Goal: Task Accomplishment & Management: Manage account settings

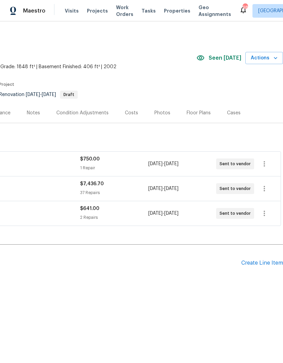
scroll to position [0, 100]
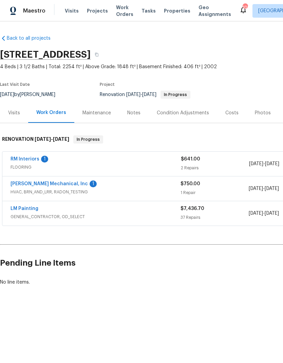
click at [187, 112] on div "Condition Adjustments" at bounding box center [183, 112] width 52 height 7
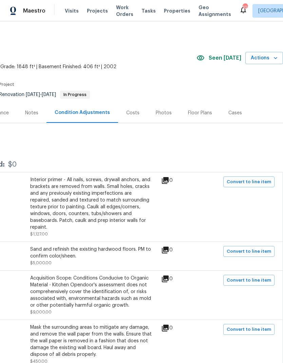
scroll to position [0, 100]
click at [129, 112] on div "Costs" at bounding box center [132, 112] width 13 height 7
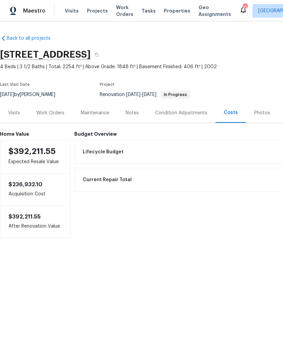
click at [183, 113] on div "Condition Adjustments" at bounding box center [181, 112] width 52 height 7
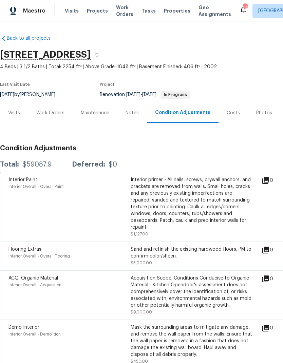
click at [49, 111] on div "Work Orders" at bounding box center [50, 112] width 28 height 7
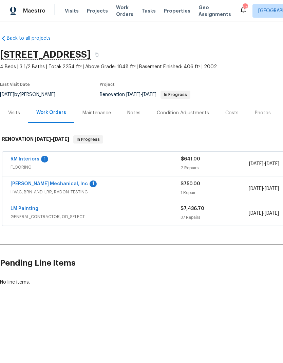
click at [27, 159] on link "RM Interiors" at bounding box center [25, 159] width 29 height 5
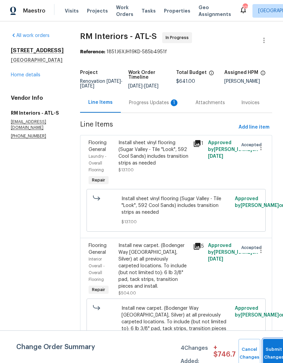
click at [267, 349] on button "Submit Changes" at bounding box center [274, 352] width 22 height 29
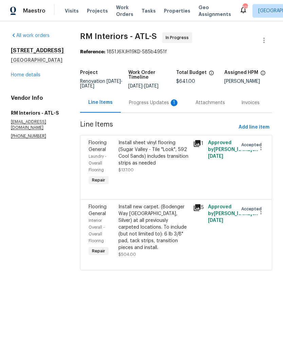
click at [147, 104] on div "Progress Updates 1" at bounding box center [154, 102] width 50 height 7
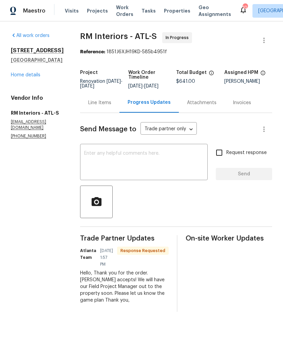
click at [220, 153] on input "Request response" at bounding box center [219, 152] width 14 height 14
checkbox input "true"
click at [158, 154] on textarea at bounding box center [143, 163] width 119 height 24
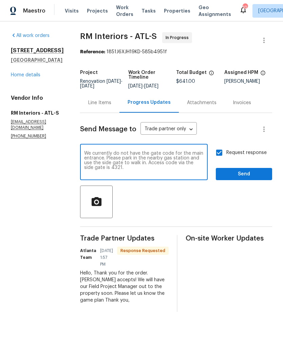
click at [179, 163] on textarea "We currently do not have the gate code for the main entrance. Please park in th…" at bounding box center [143, 163] width 119 height 24
type textarea "We currently do not have the gate code for the main entrance. Please park in th…"
click at [250, 170] on span "Send" at bounding box center [243, 174] width 45 height 8
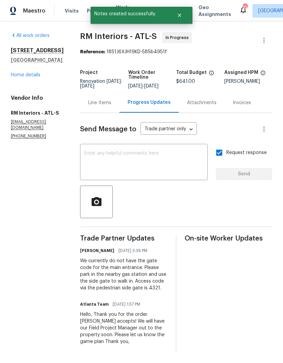
click at [26, 77] on link "Home details" at bounding box center [25, 75] width 29 height 5
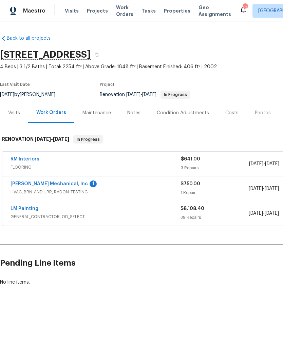
click at [45, 181] on link "JH Martin Mechanical, Inc" at bounding box center [49, 183] width 77 height 5
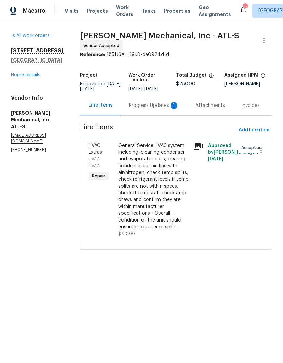
click at [155, 104] on div "Progress Updates 1" at bounding box center [154, 105] width 50 height 7
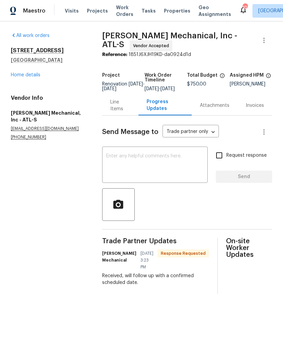
click at [119, 106] on div "Line Items" at bounding box center [120, 106] width 20 height 14
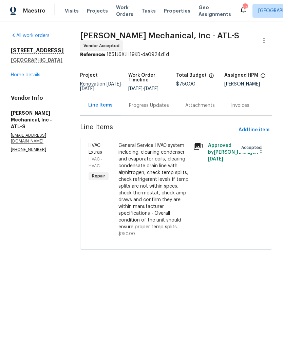
click at [36, 75] on link "Home details" at bounding box center [25, 75] width 29 height 5
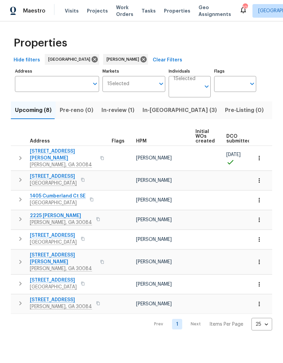
click at [49, 149] on span "2451 Ivey Crest Cir" at bounding box center [63, 155] width 66 height 14
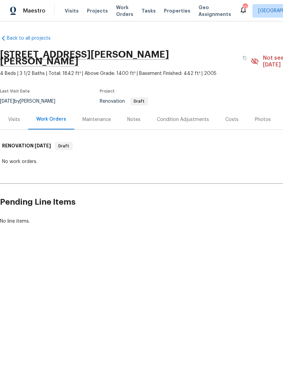
click at [135, 109] on div "Notes" at bounding box center [133, 119] width 29 height 20
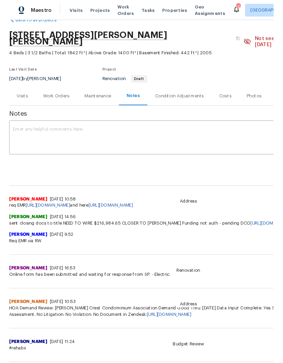
scroll to position [17, 0]
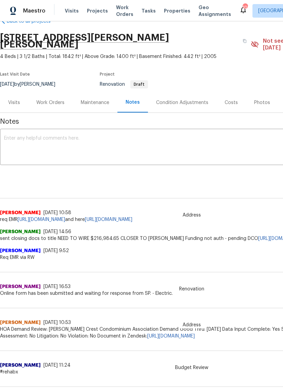
click at [58, 136] on textarea at bounding box center [191, 148] width 375 height 24
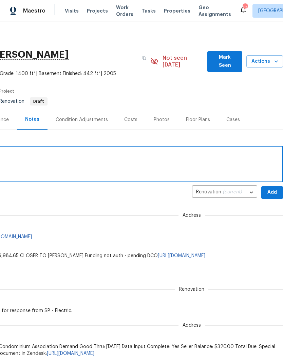
scroll to position [0, 100]
type textarea "DCO is in"
click at [272, 188] on span "Add" at bounding box center [271, 192] width 11 height 8
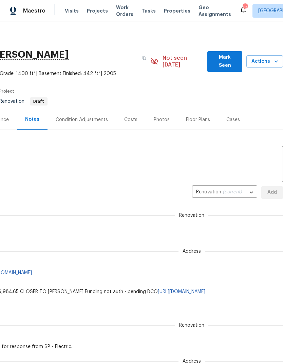
click at [78, 116] on div "Condition Adjustments" at bounding box center [82, 119] width 52 height 7
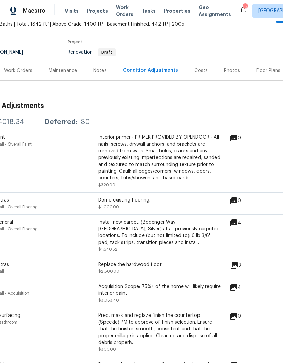
scroll to position [64, 35]
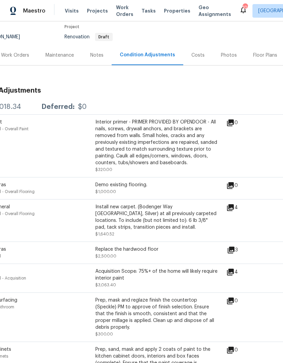
click at [233, 204] on icon at bounding box center [230, 207] width 7 height 7
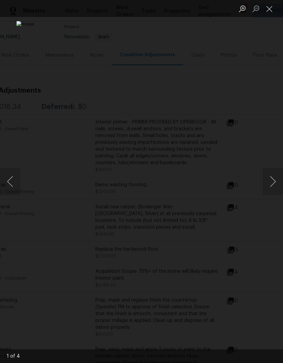
click at [273, 187] on button "Next image" at bounding box center [272, 181] width 20 height 27
click at [269, 183] on button "Next image" at bounding box center [272, 181] width 20 height 27
click at [272, 182] on button "Next image" at bounding box center [272, 181] width 20 height 27
click at [270, 6] on button "Close lightbox" at bounding box center [269, 9] width 14 height 12
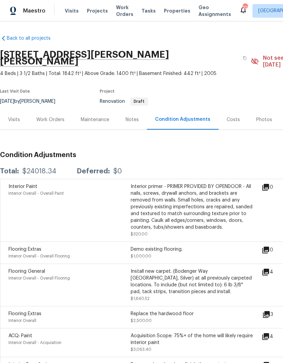
scroll to position [0, 0]
click at [130, 116] on div "Notes" at bounding box center [131, 119] width 13 height 7
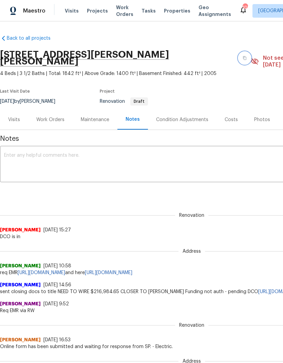
click at [238, 52] on button "button" at bounding box center [244, 58] width 12 height 12
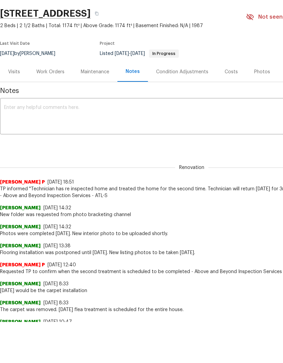
click at [50, 74] on div "Work Orders" at bounding box center [50, 71] width 28 height 7
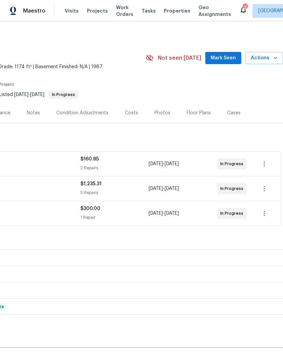
scroll to position [0, 100]
click at [227, 54] on span "Mark Seen" at bounding box center [222, 58] width 25 height 8
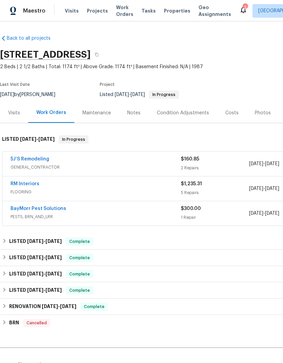
scroll to position [0, 0]
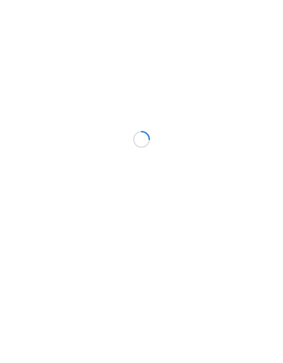
scroll to position [42, 0]
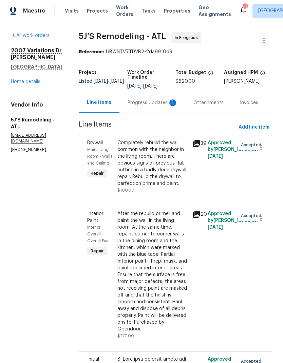
click at [150, 105] on div "Progress Updates 1" at bounding box center [152, 102] width 50 height 7
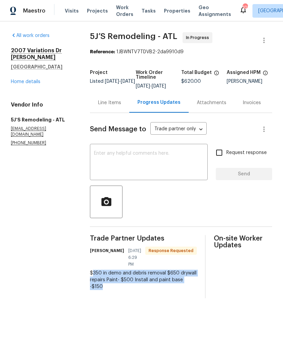
copy div "350 in demo and debris removal $650 drywall repairs Paint- $500 Install and pai…"
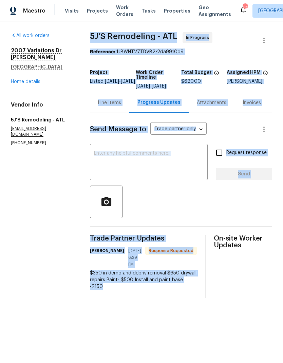
click at [147, 298] on div "All work orders 2007 Variations [GEOGRAPHIC_DATA] Home details Vendor Info 5J’S…" at bounding box center [141, 164] width 283 height 287
click at [150, 308] on div "All work orders 2007 Variations [GEOGRAPHIC_DATA] Home details Vendor Info 5J’S…" at bounding box center [141, 164] width 283 height 287
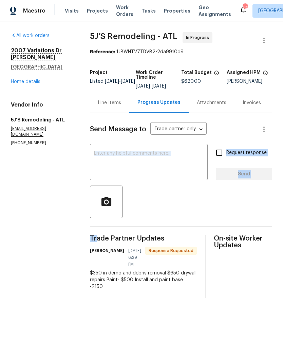
click at [151, 287] on div "$350 in demo and debris removal $650 drywall repairs Paint- $500 Install and pa…" at bounding box center [143, 279] width 107 height 20
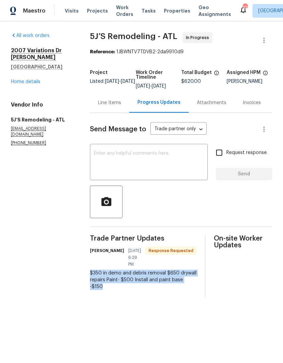
copy div "$350 in demo and debris removal $650 drywall repairs Paint- $500 Install and pa…"
click at [109, 111] on div "Line Items" at bounding box center [109, 102] width 39 height 20
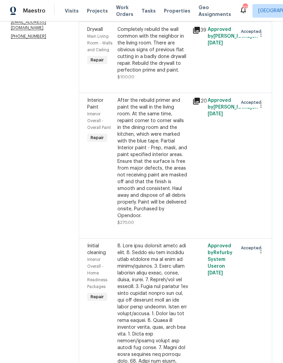
scroll to position [119, 0]
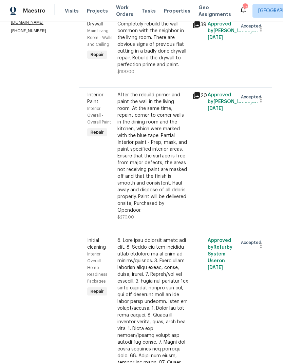
click at [165, 157] on div "After the rebuild primer and paint the wall in the living room. At the same tim…" at bounding box center [152, 152] width 71 height 122
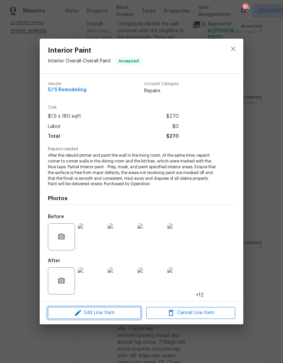
click at [111, 312] on span "Edit Line Item" at bounding box center [94, 312] width 89 height 8
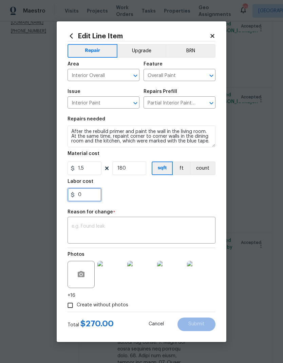
click at [93, 195] on input "0" at bounding box center [84, 195] width 34 height 14
type input "500"
click at [124, 229] on textarea at bounding box center [141, 231] width 140 height 14
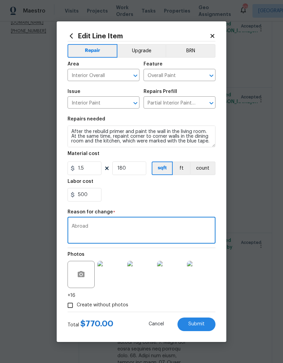
type textarea "Abroa"
type textarea "Actual"
click at [196, 324] on span "Submit" at bounding box center [196, 323] width 16 height 5
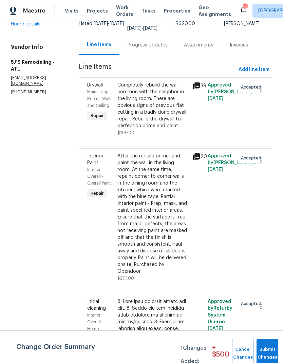
scroll to position [51, 0]
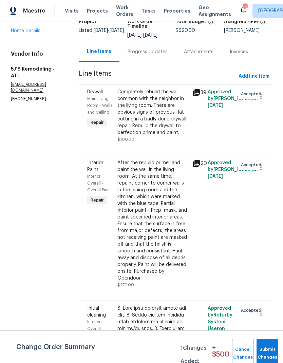
click at [156, 118] on div "Completely rebuild the wall common with the neighbor in the living room. There …" at bounding box center [152, 111] width 71 height 47
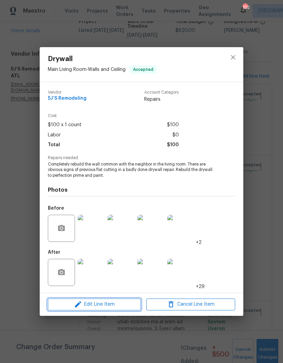
click at [105, 306] on span "Edit Line Item" at bounding box center [94, 304] width 89 height 8
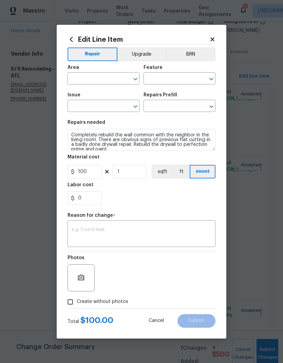
type input "Main Living Room"
type input "Walls and Ceiling"
type input "Drywall"
type input "Install & Finish New Drywall $100.00"
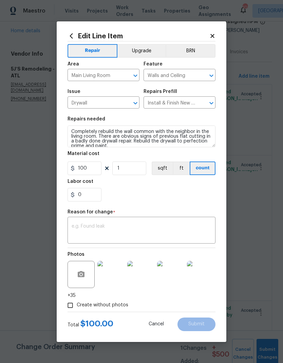
click at [107, 227] on textarea at bounding box center [141, 231] width 140 height 14
click at [103, 225] on textarea at bounding box center [141, 231] width 140 height 14
paste textarea "$350 in demo and debris removal $650 drywall repairs Paint- $500 Install and pa…"
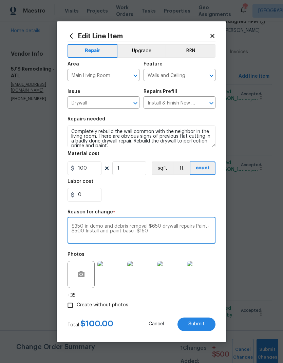
click at [175, 236] on textarea "$350 in demo and debris removal $650 drywall repairs Paint- $500 Install and pa…" at bounding box center [141, 231] width 140 height 14
type textarea "$350 in demo and debris removal $650 drywall repairs Paint- $500 Install and pa…"
click at [91, 197] on input "0" at bounding box center [84, 195] width 34 height 14
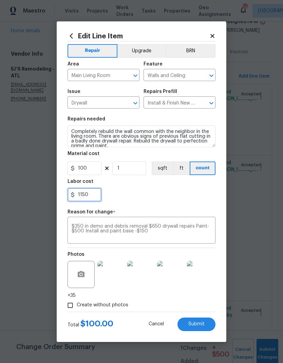
type input "1150"
click at [200, 322] on span "Submit" at bounding box center [196, 323] width 16 height 5
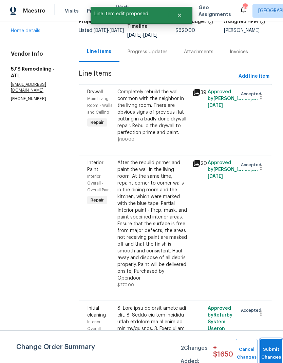
click at [268, 342] on button "Submit Changes" at bounding box center [271, 352] width 22 height 29
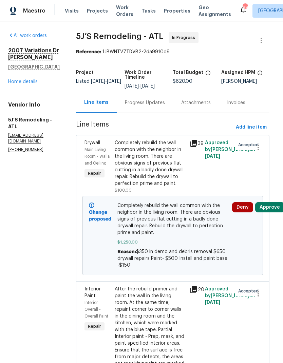
scroll to position [0, 3]
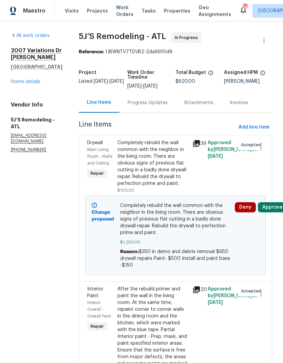
click at [34, 83] on link "Home details" at bounding box center [25, 81] width 29 height 5
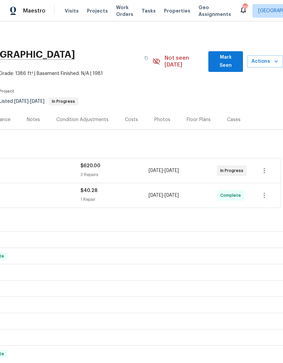
scroll to position [0, 100]
click at [226, 61] on span "Mark Seen" at bounding box center [224, 61] width 23 height 17
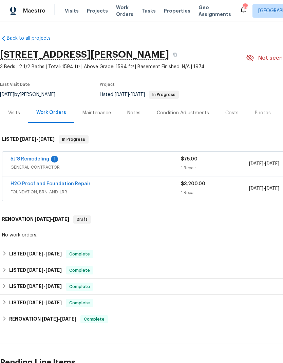
click at [31, 160] on link "5J’S Remodeling" at bounding box center [30, 159] width 39 height 5
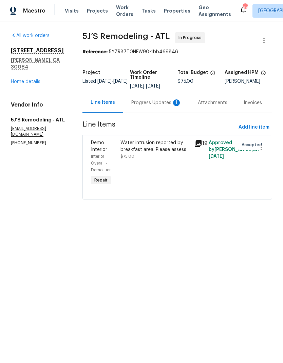
click at [154, 104] on div "Progress Updates 1" at bounding box center [156, 102] width 50 height 7
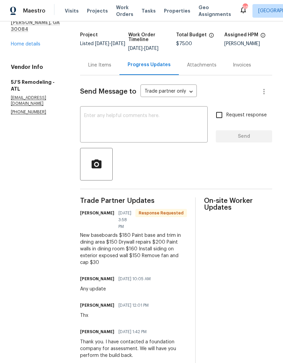
scroll to position [45, 0]
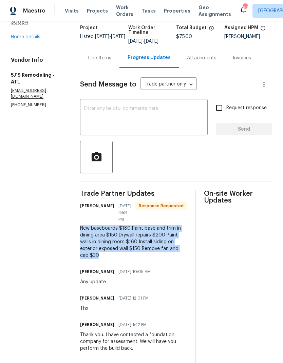
copy div "New baseboards $180 Paint base and trim in dining area $150 Drywall repairs $20…"
click at [96, 57] on div "Line Items" at bounding box center [99, 58] width 23 height 7
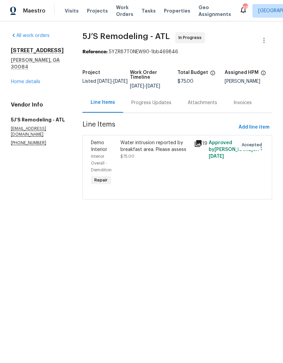
click at [164, 152] on div "Water intrusion reported by breakfast area. Please assess" at bounding box center [154, 146] width 69 height 14
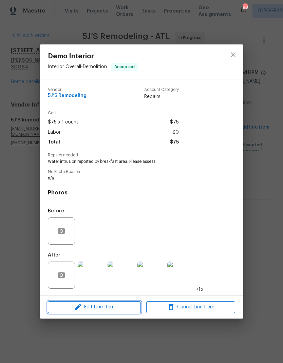
click at [111, 307] on span "Edit Line Item" at bounding box center [94, 307] width 89 height 8
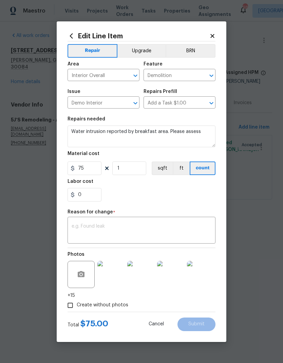
click at [100, 226] on textarea at bounding box center [141, 231] width 140 height 14
click at [94, 226] on textarea at bounding box center [141, 231] width 140 height 14
paste textarea "New baseboards $180 Paint base and trim in dining area $150 Drywall repairs $20…"
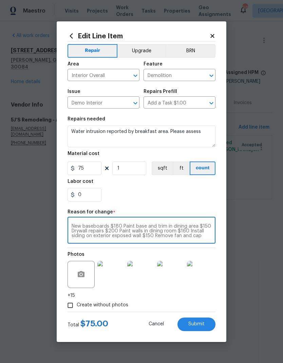
click at [170, 237] on textarea "New baseboards $180 Paint base and trim in dining area $150 Drywall repairs $20…" at bounding box center [141, 231] width 140 height 14
type textarea "New baseboards $180 Paint base and trim in dining area $150 Drywall repairs $20…"
click at [95, 195] on input "0" at bounding box center [84, 195] width 34 height 14
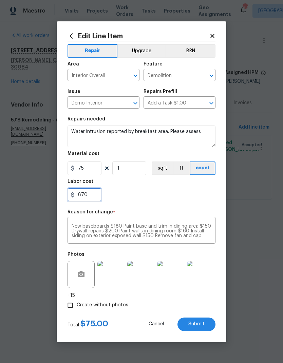
type input "870"
click at [201, 325] on span "Submit" at bounding box center [196, 323] width 16 height 5
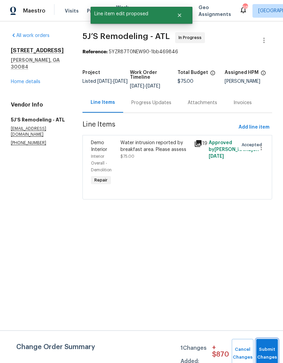
click at [265, 352] on span "Submit Changes" at bounding box center [266, 353] width 15 height 16
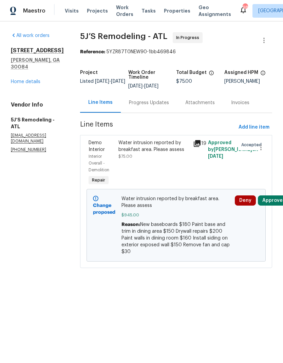
click at [31, 79] on link "Home details" at bounding box center [25, 81] width 29 height 5
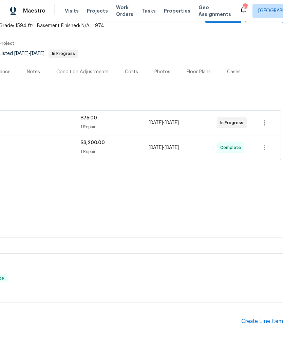
scroll to position [41, 100]
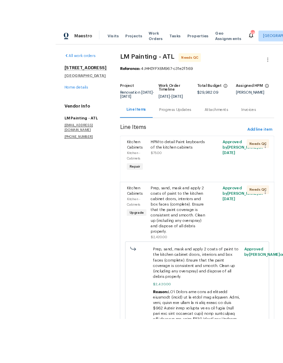
scroll to position [27, 0]
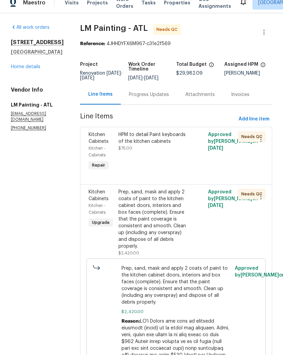
click at [174, 206] on div "Prep, sand, mask and apply 2 coats of paint to the kitchen cabinet doors, inter…" at bounding box center [153, 227] width 70 height 61
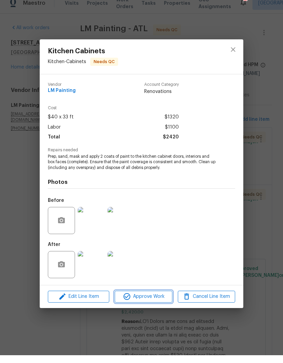
click at [152, 300] on span "Approve Work" at bounding box center [143, 304] width 53 height 8
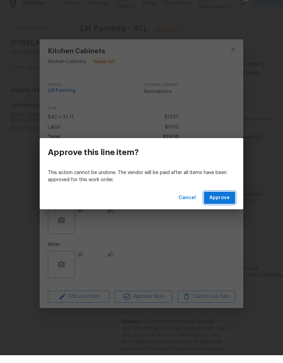
click at [223, 201] on span "Approve" at bounding box center [219, 205] width 20 height 8
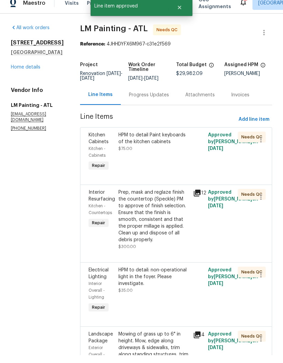
scroll to position [8, 0]
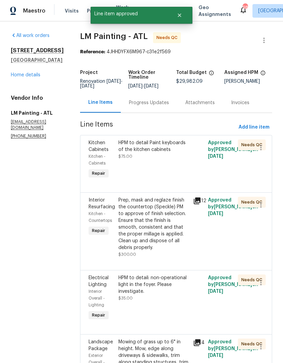
click at [175, 160] on div "HPM to detail Paint keyboards of the kitchen cabinets $75.00" at bounding box center [153, 149] width 70 height 20
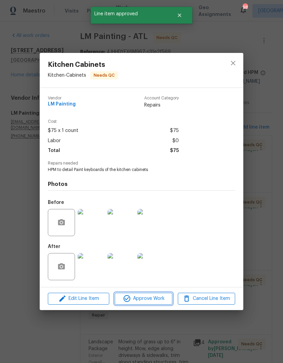
click at [155, 295] on span "Approve Work" at bounding box center [143, 298] width 53 height 8
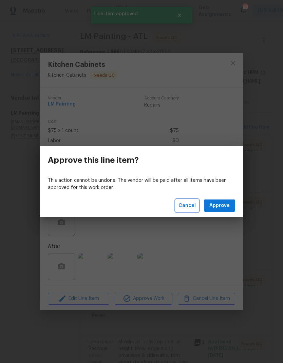
click at [185, 205] on span "Cancel" at bounding box center [186, 205] width 17 height 8
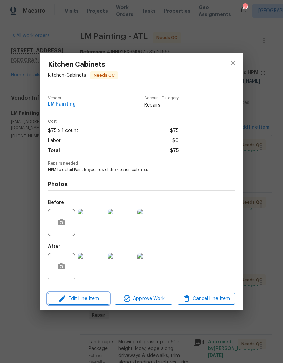
click at [82, 299] on span "Edit Line Item" at bounding box center [78, 298] width 57 height 8
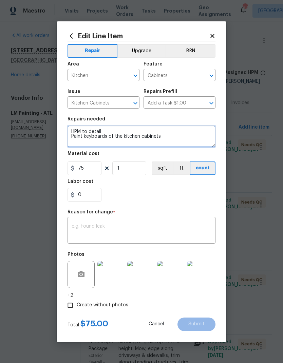
click at [100, 139] on textarea "HPM to detail Paint keyboards of the kitchen cabinets" at bounding box center [141, 136] width 148 height 22
type textarea "HPM to detail Paint kickboards of the kitchen cabinets"
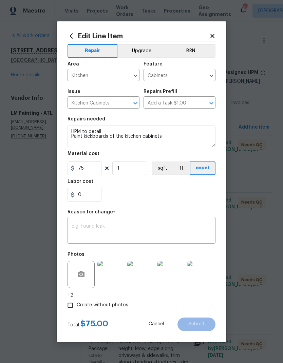
click at [177, 226] on textarea at bounding box center [141, 231] width 140 height 14
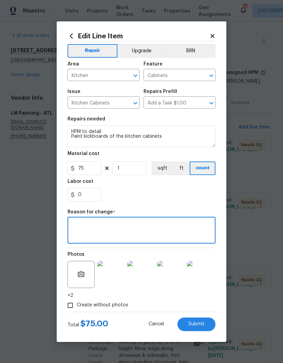
click at [198, 321] on button "Submit" at bounding box center [196, 324] width 38 height 14
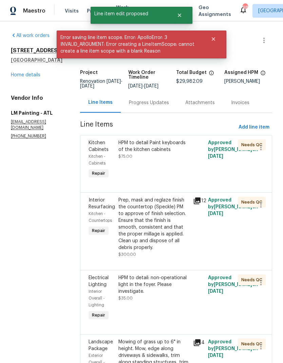
click at [181, 159] on div "HPM to detail Paint keyboards of the kitchen cabinets $75.00" at bounding box center [153, 149] width 70 height 20
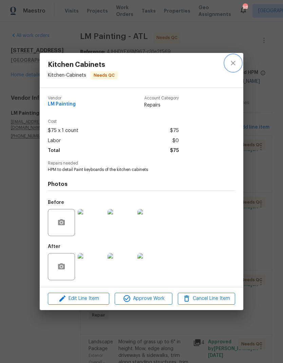
click at [237, 59] on button "close" at bounding box center [233, 63] width 16 height 16
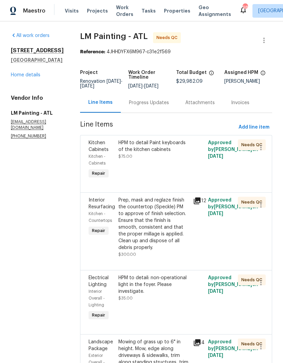
click at [184, 160] on div "HPM to detail Paint keyboards of the kitchen cabinets $75.00" at bounding box center [153, 149] width 70 height 20
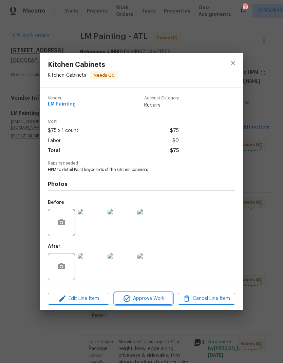
click at [147, 300] on span "Approve Work" at bounding box center [143, 298] width 53 height 8
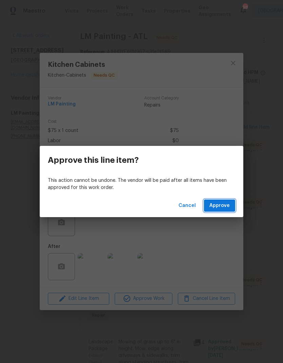
click at [223, 204] on span "Approve" at bounding box center [219, 205] width 20 height 8
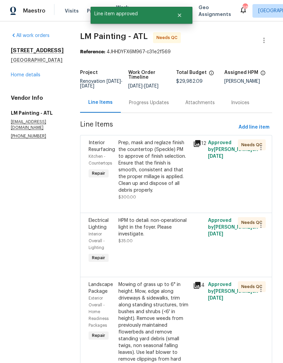
click at [177, 173] on div "Prep, mask and reglaze finish the countertop (Speckle) PM to approve of finish …" at bounding box center [153, 166] width 70 height 54
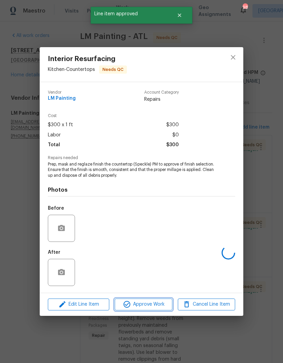
click at [156, 304] on span "Approve Work" at bounding box center [143, 304] width 53 height 8
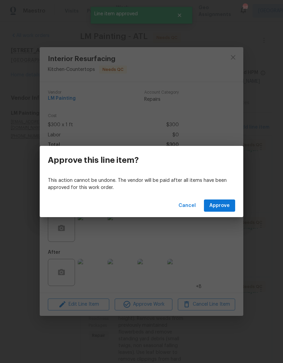
click at [224, 207] on span "Approve" at bounding box center [219, 205] width 20 height 8
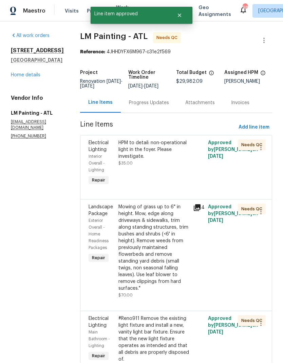
click at [174, 176] on div "HPM to detail: non-operational light in the foyer. Please investigate. $35.00" at bounding box center [153, 162] width 75 height 51
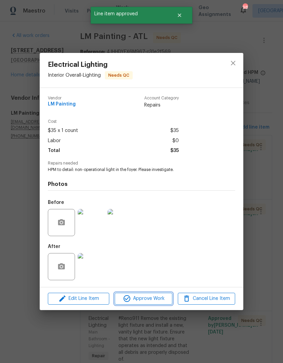
click at [162, 298] on span "Approve Work" at bounding box center [143, 298] width 53 height 8
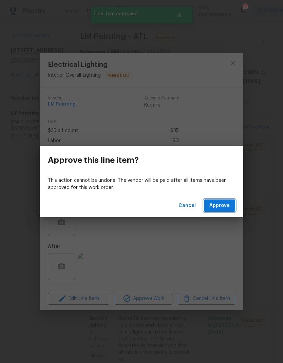
click at [229, 207] on span "Approve" at bounding box center [219, 205] width 20 height 8
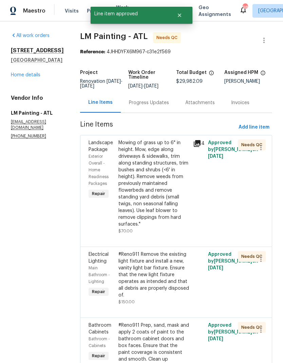
click at [174, 189] on div "Mowing of grass up to 6" in height. Mow, edge along driveways & sidewalks, trim…" at bounding box center [153, 183] width 70 height 88
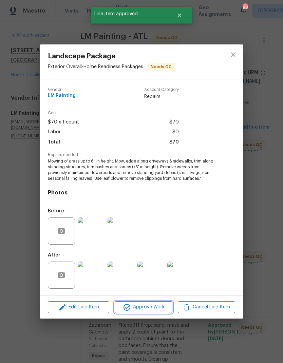
click at [149, 307] on span "Approve Work" at bounding box center [143, 307] width 53 height 8
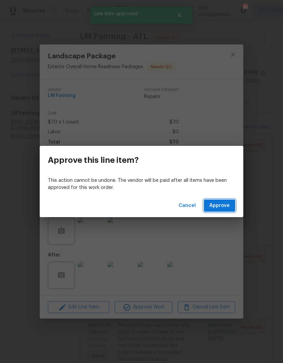
click at [223, 207] on span "Approve" at bounding box center [219, 205] width 20 height 8
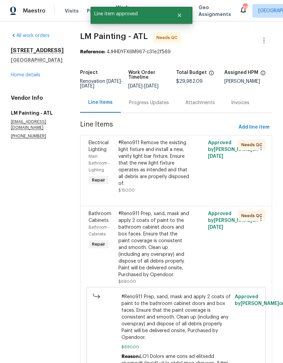
click at [163, 171] on div "#Reno911 Remove the existing light fixture and install a new, vanity light bar …" at bounding box center [153, 162] width 70 height 47
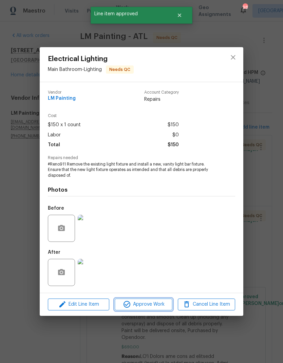
click at [154, 306] on span "Approve Work" at bounding box center [143, 304] width 53 height 8
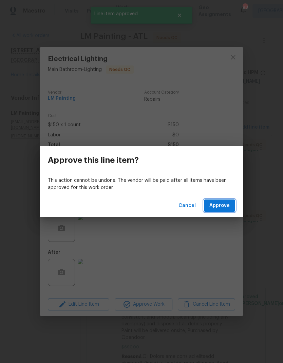
click at [227, 206] on span "Approve" at bounding box center [219, 205] width 20 height 8
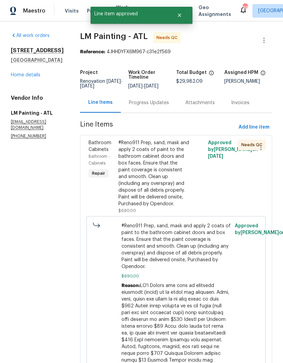
click at [173, 179] on div "#Reno911 Prep, sand, mask and apply 2 coats of paint to the bathroom cabinet do…" at bounding box center [153, 173] width 70 height 68
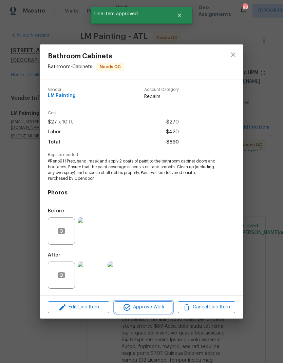
click at [142, 310] on span "Approve Work" at bounding box center [143, 307] width 53 height 8
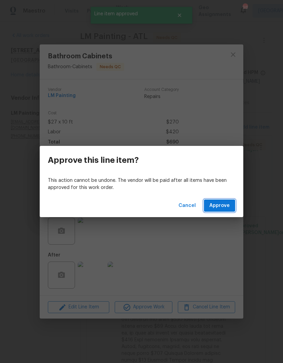
click at [225, 206] on span "Approve" at bounding box center [219, 205] width 20 height 8
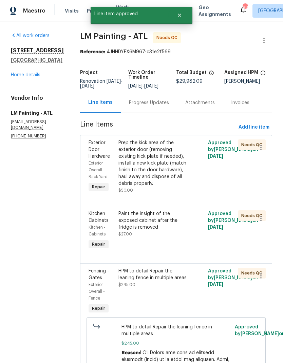
click at [167, 173] on div "Prep the kick area of the exterior door (removing existing kick plate if needed…" at bounding box center [153, 162] width 70 height 47
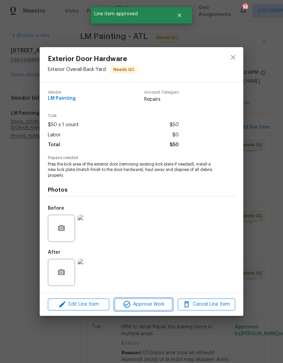
click at [148, 306] on span "Approve Work" at bounding box center [143, 304] width 53 height 8
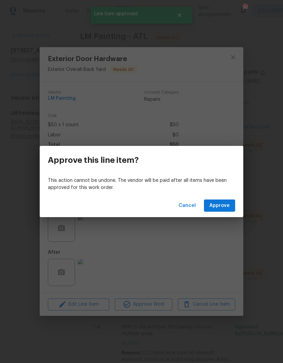
click at [225, 202] on span "Approve" at bounding box center [219, 205] width 20 height 8
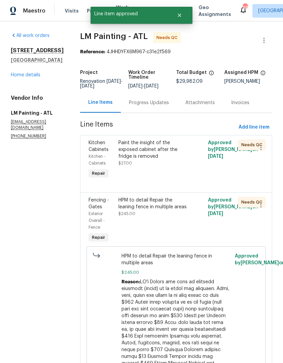
click at [170, 157] on div "Paint the insight of the exposed cabinet after the fridge is removed $27.00" at bounding box center [153, 152] width 70 height 27
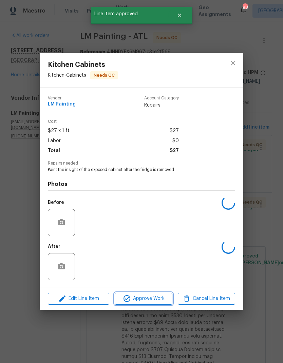
click at [147, 301] on span "Approve Work" at bounding box center [143, 298] width 53 height 8
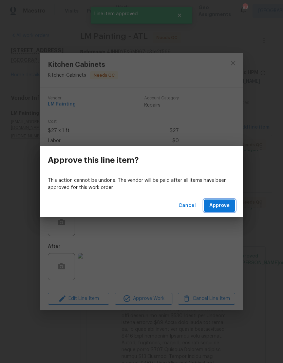
click at [223, 204] on span "Approve" at bounding box center [219, 205] width 20 height 8
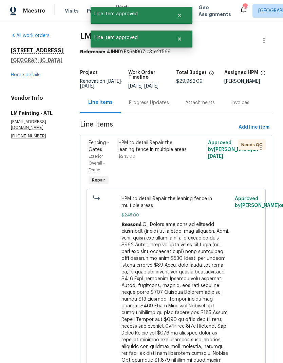
click at [173, 160] on div "HPM to detail Repair the leaning fence in multiple areas $245.00" at bounding box center [153, 149] width 70 height 20
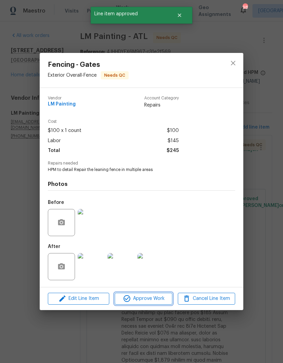
click at [151, 298] on span "Approve Work" at bounding box center [143, 298] width 53 height 8
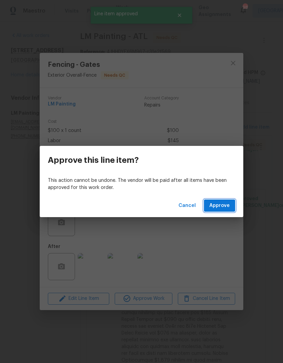
click at [226, 206] on span "Approve" at bounding box center [219, 205] width 20 height 8
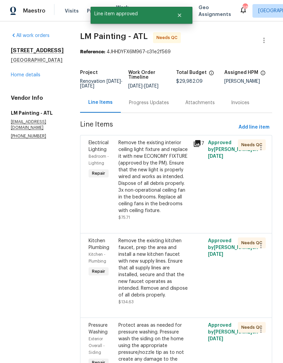
click at [168, 184] on div "Remove the existing interior ceiling light fixture and replace it with new ECON…" at bounding box center [153, 176] width 70 height 75
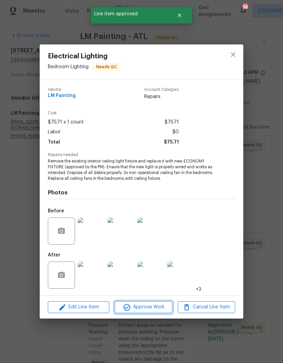
click at [153, 308] on span "Approve Work" at bounding box center [143, 307] width 53 height 8
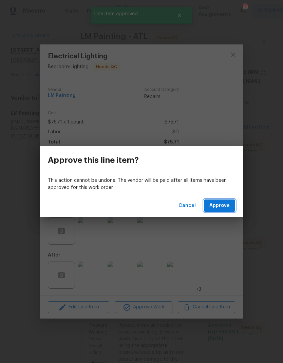
click at [222, 206] on span "Approve" at bounding box center [219, 205] width 20 height 8
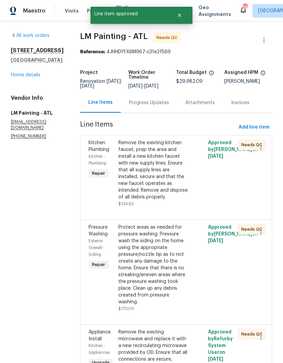
click at [167, 183] on div "Remove the existing kitchen faucet, prep the area and install a new kitchen fau…" at bounding box center [153, 169] width 70 height 61
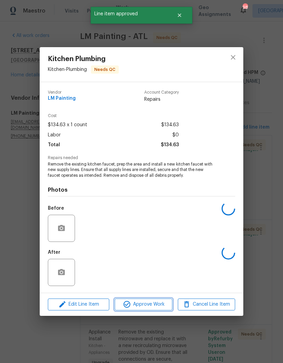
click at [156, 305] on span "Approve Work" at bounding box center [143, 304] width 53 height 8
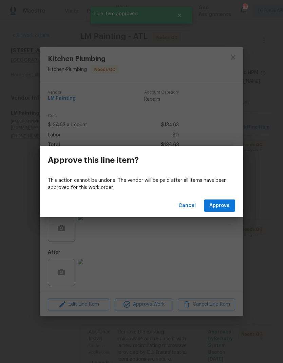
click at [229, 205] on span "Approve" at bounding box center [219, 205] width 20 height 8
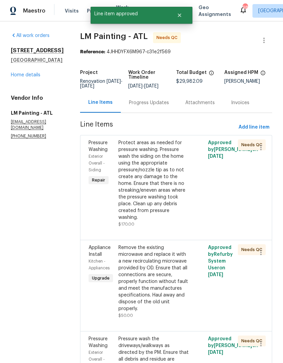
click at [168, 194] on div "Protect areas as needed for pressure washing. Pressure wash the siding on the h…" at bounding box center [153, 179] width 70 height 81
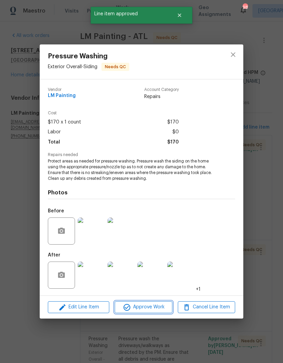
click at [148, 307] on span "Approve Work" at bounding box center [143, 307] width 53 height 8
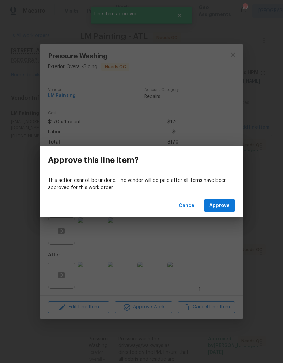
click at [224, 207] on span "Approve" at bounding box center [219, 205] width 20 height 8
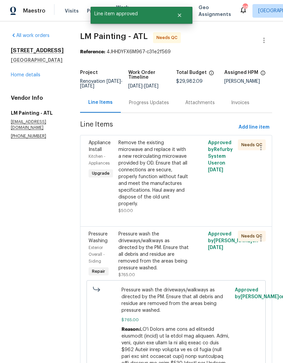
click at [175, 189] on div "Remove the existing microwave and replace it with a new recirculating microwave…" at bounding box center [153, 173] width 70 height 68
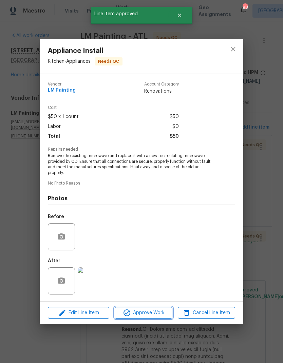
click at [150, 310] on span "Approve Work" at bounding box center [143, 312] width 53 height 8
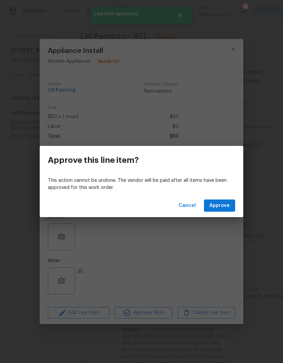
click at [224, 204] on span "Approve" at bounding box center [219, 205] width 20 height 8
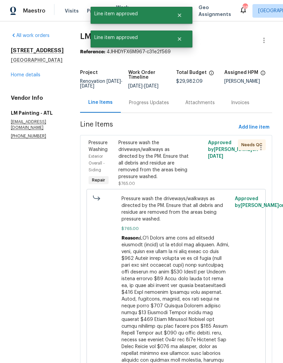
click at [175, 166] on div "Pressure wash the driveways/walkways as directed by the PM. Ensure that all deb…" at bounding box center [153, 159] width 70 height 41
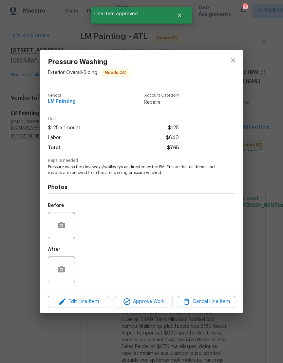
click at [151, 300] on span "Approve Work" at bounding box center [143, 301] width 53 height 8
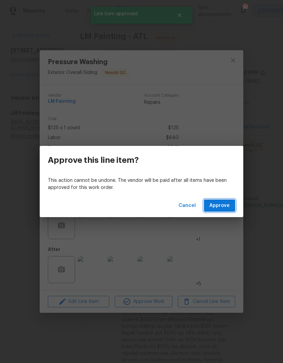
click at [223, 205] on span "Approve" at bounding box center [219, 205] width 20 height 8
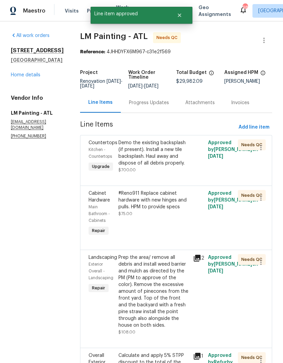
click at [169, 166] on div "Demo the existing backsplash (if present). Install a new tile backsplash. Haul …" at bounding box center [153, 152] width 70 height 27
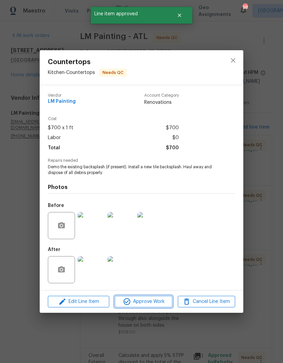
click at [148, 302] on span "Approve Work" at bounding box center [143, 301] width 53 height 8
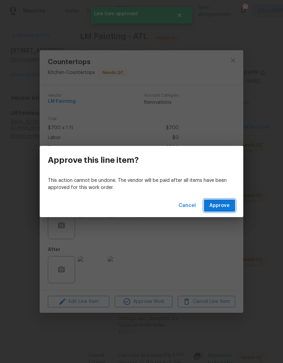
click at [220, 206] on span "Approve" at bounding box center [219, 205] width 20 height 8
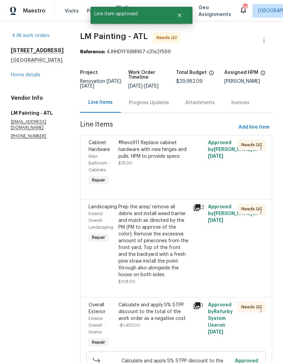
click at [171, 159] on div "#Reno911 Replace cabinet hardware with new hinges and pulls. HPM to provide spe…" at bounding box center [153, 149] width 70 height 20
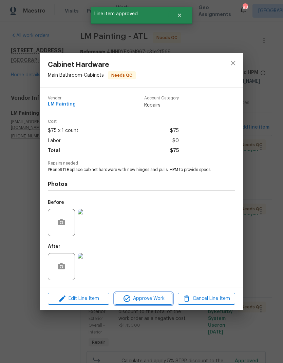
click at [156, 301] on span "Approve Work" at bounding box center [143, 298] width 53 height 8
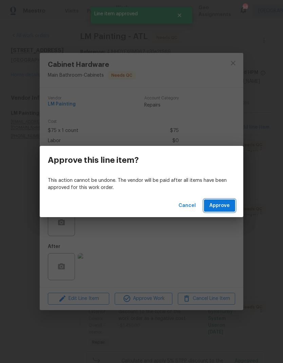
click at [225, 206] on span "Approve" at bounding box center [219, 205] width 20 height 8
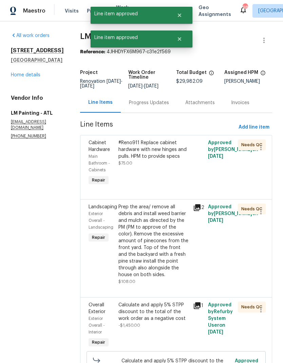
scroll to position [0, 0]
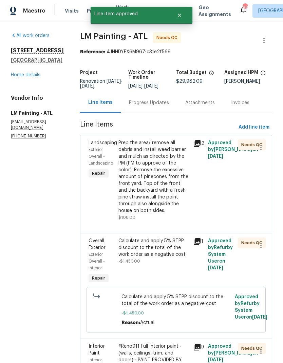
click at [171, 199] on div "Prep the area/ remove all debris and install weed barrier and mulch as directed…" at bounding box center [153, 176] width 70 height 75
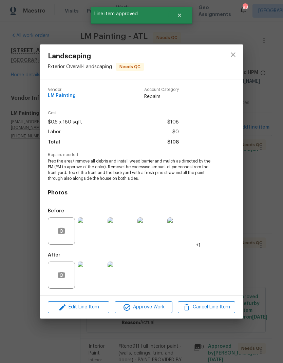
click at [151, 306] on span "Approve Work" at bounding box center [143, 307] width 53 height 8
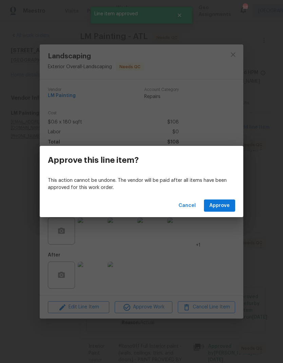
click at [222, 208] on span "Approve" at bounding box center [219, 205] width 20 height 8
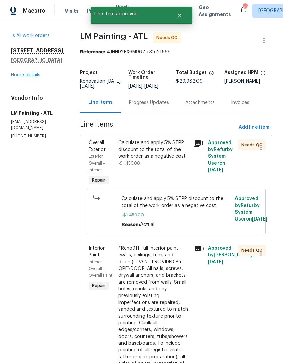
click at [167, 160] on div "Calculate and apply 5% STPP discount to the total of the work order as a negati…" at bounding box center [153, 149] width 70 height 20
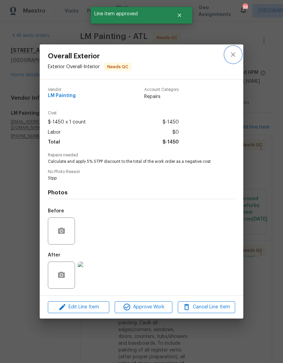
click at [234, 58] on icon "close" at bounding box center [233, 54] width 8 height 8
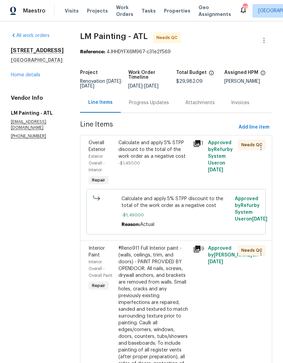
click at [165, 160] on div "Calculate and apply 5% STPP discount to the total of the work order as a negati…" at bounding box center [153, 149] width 70 height 20
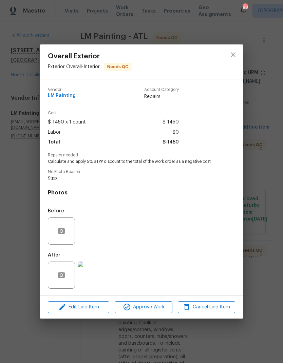
click at [142, 302] on button "Approve Work" at bounding box center [143, 307] width 57 height 12
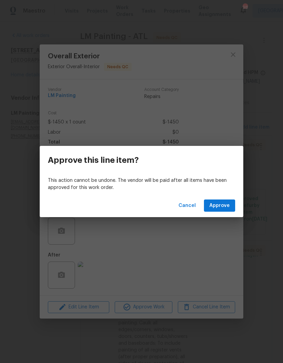
click at [224, 208] on span "Approve" at bounding box center [219, 205] width 20 height 8
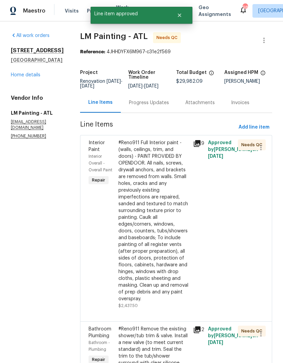
click at [169, 201] on div "#Reno911 Full Interior paint - (walls, ceilings, trim, and doors) - PAINT PROVI…" at bounding box center [153, 220] width 70 height 163
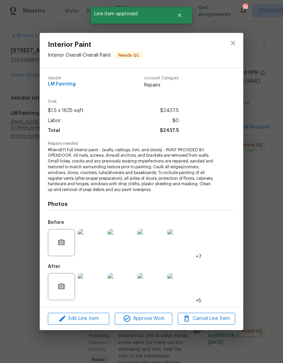
click at [149, 319] on span "Approve Work" at bounding box center [143, 318] width 53 height 8
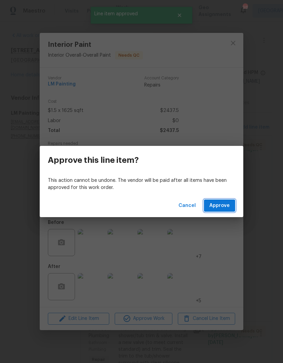
click at [222, 200] on button "Approve" at bounding box center [219, 205] width 31 height 13
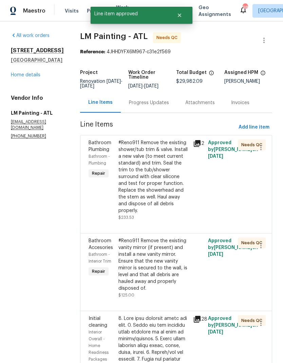
click at [165, 191] on div "#Reno911 Remove the existing shower/tub trim & valve. Install a new valve (to m…" at bounding box center [153, 176] width 70 height 75
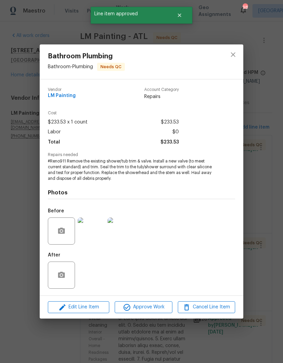
click at [148, 307] on span "Approve Work" at bounding box center [143, 307] width 53 height 8
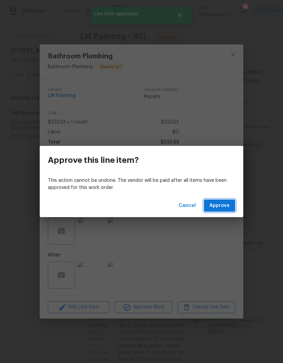
click at [226, 206] on span "Approve" at bounding box center [219, 205] width 20 height 8
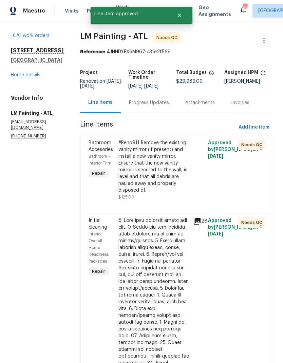
click at [163, 183] on div "#Reno911 Remove the existing vanity mirror (if present) and install a new vanit…" at bounding box center [153, 166] width 70 height 54
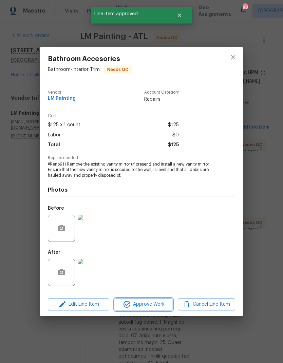
click at [142, 305] on span "Approve Work" at bounding box center [143, 304] width 53 height 8
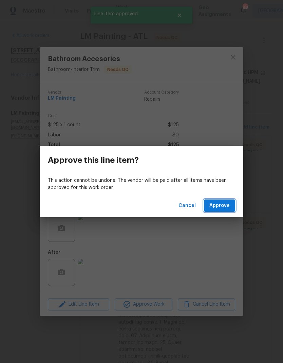
click at [225, 202] on span "Approve" at bounding box center [219, 205] width 20 height 8
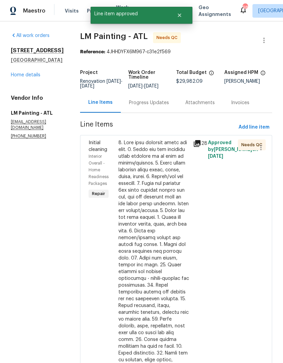
click at [167, 179] on div at bounding box center [153, 301] width 70 height 325
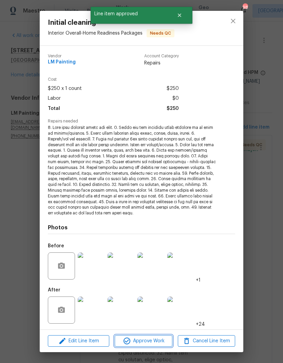
click at [153, 337] on span "Approve Work" at bounding box center [143, 340] width 53 height 8
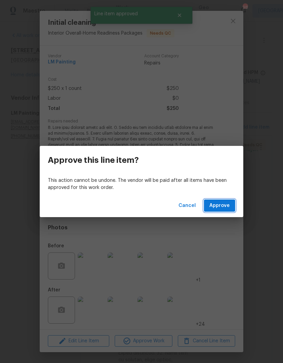
click at [223, 205] on span "Approve" at bounding box center [219, 205] width 20 height 8
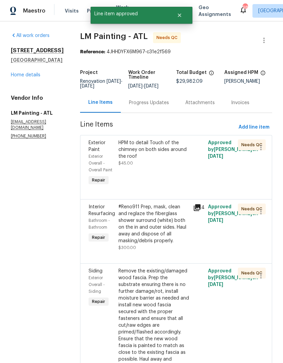
click at [169, 172] on div "HPM to detail Touch of the chimney on both sides around the roof $45.00" at bounding box center [153, 162] width 75 height 51
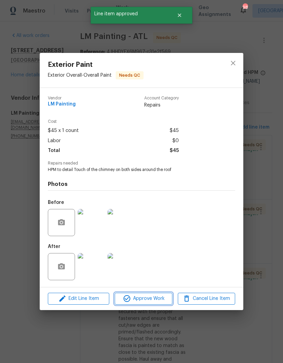
click at [152, 299] on span "Approve Work" at bounding box center [143, 298] width 53 height 8
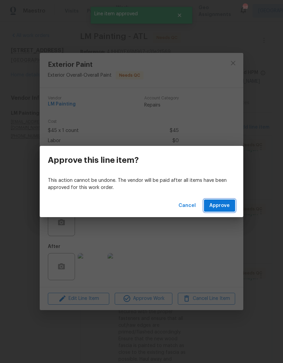
click at [223, 205] on span "Approve" at bounding box center [219, 205] width 20 height 8
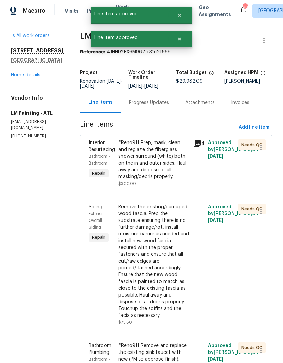
click at [164, 177] on div "#Reno911 Prep, mask, clean and reglaze the fiberglass shower surround (white) b…" at bounding box center [153, 159] width 70 height 41
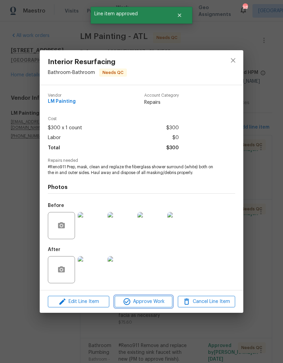
click at [150, 298] on span "Approve Work" at bounding box center [143, 301] width 53 height 8
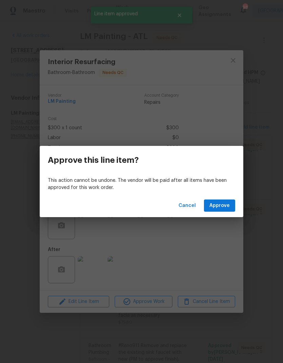
click at [224, 205] on span "Approve" at bounding box center [219, 205] width 20 height 8
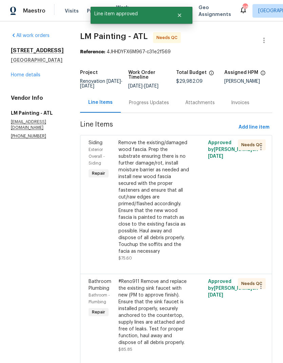
click at [171, 194] on div "Remove the existing/damaged wood fascia. Prep the substrate ensuring there is n…" at bounding box center [153, 196] width 70 height 115
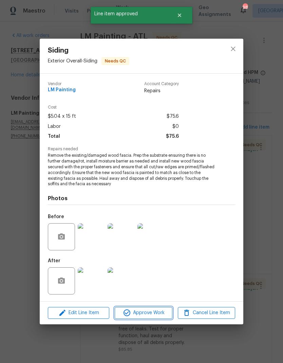
click at [150, 312] on span "Approve Work" at bounding box center [143, 312] width 53 height 8
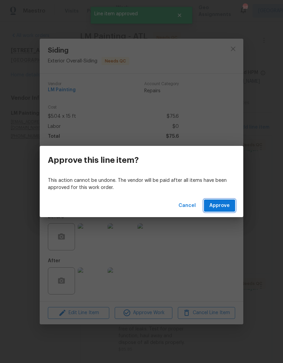
click at [224, 207] on span "Approve" at bounding box center [219, 205] width 20 height 8
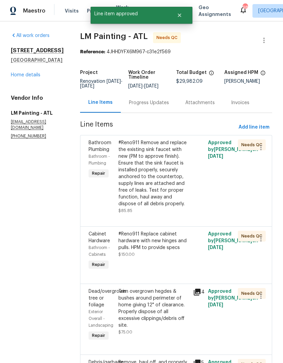
click at [169, 179] on div "#Reno911 Remove and replace the existing sink faucet with new (PM to approve fi…" at bounding box center [153, 173] width 70 height 68
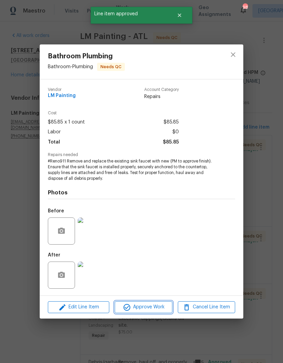
click at [151, 305] on span "Approve Work" at bounding box center [143, 307] width 53 height 8
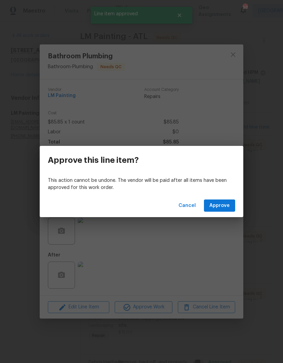
click at [221, 208] on span "Approve" at bounding box center [219, 205] width 20 height 8
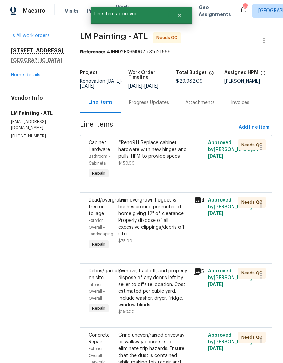
click at [166, 164] on div "#Reno911 Replace cabinet hardware with new hinges and pulls. HPM to provide spe…" at bounding box center [153, 152] width 70 height 27
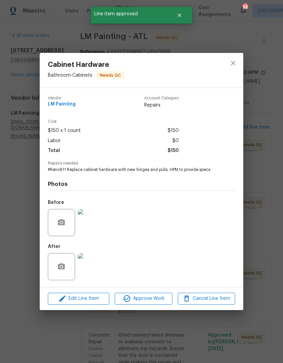
click at [154, 299] on span "Approve Work" at bounding box center [143, 298] width 53 height 8
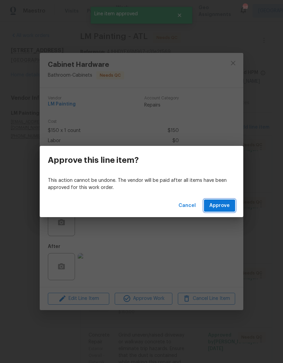
click at [226, 206] on span "Approve" at bounding box center [219, 205] width 20 height 8
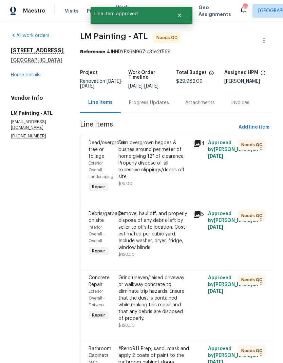
click at [159, 164] on div "Trim overgrown hegdes & bushes around perimeter of home giving 12" of clearance…" at bounding box center [153, 159] width 70 height 41
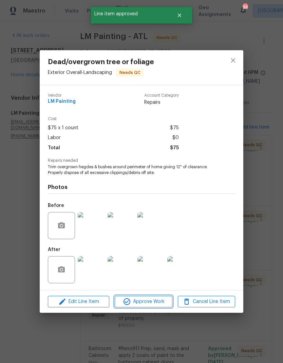
click at [145, 300] on span "Approve Work" at bounding box center [143, 301] width 53 height 8
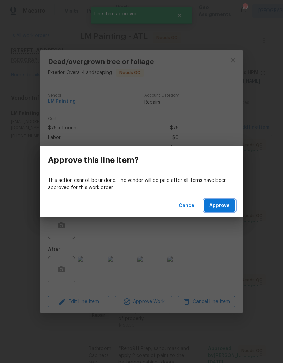
click at [219, 206] on span "Approve" at bounding box center [219, 205] width 20 height 8
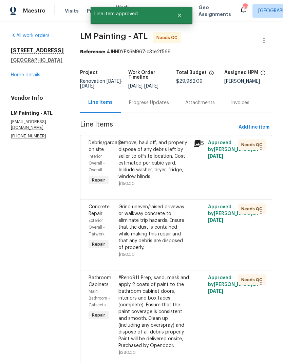
click at [171, 162] on div "Remove, haul off, and properly dispose of any debris left by seller to offsite …" at bounding box center [153, 159] width 70 height 41
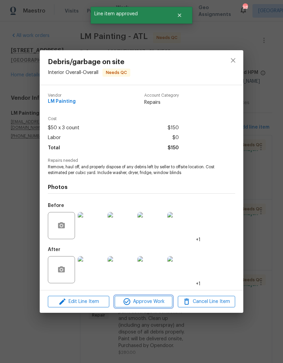
click at [149, 301] on span "Approve Work" at bounding box center [143, 301] width 53 height 8
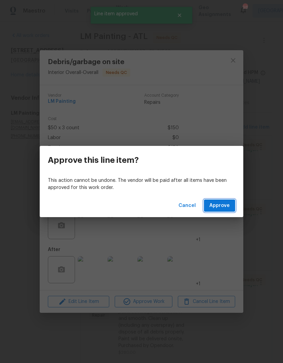
click at [224, 203] on span "Approve" at bounding box center [219, 205] width 20 height 8
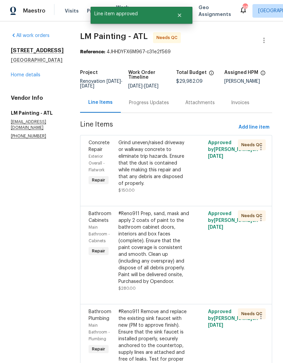
click at [172, 166] on div "Grind uneven/raised driveway or walkway concrete to eliminate trip hazards. Ens…" at bounding box center [153, 162] width 70 height 47
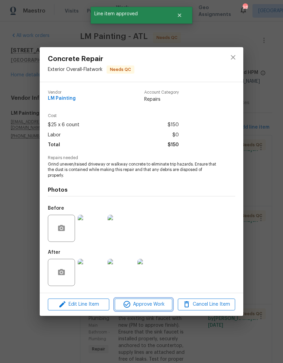
click at [150, 303] on span "Approve Work" at bounding box center [143, 304] width 53 height 8
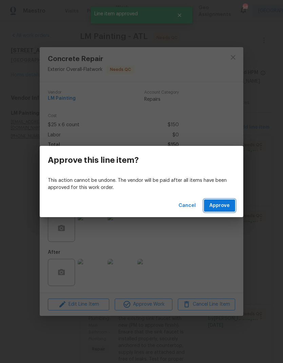
click at [225, 206] on span "Approve" at bounding box center [219, 205] width 20 height 8
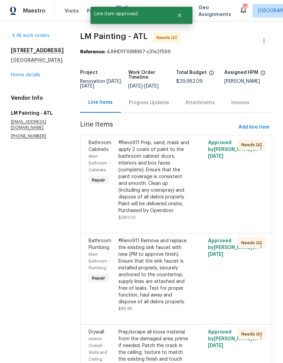
click at [158, 181] on div "#Reno911 Prep, sand, mask and apply 2 coats of paint to the bathroom cabinet do…" at bounding box center [153, 176] width 70 height 75
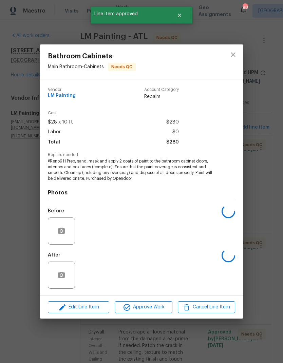
click at [150, 304] on span "Approve Work" at bounding box center [143, 307] width 53 height 8
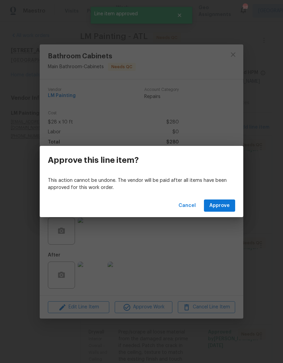
click at [227, 206] on span "Approve" at bounding box center [219, 205] width 20 height 8
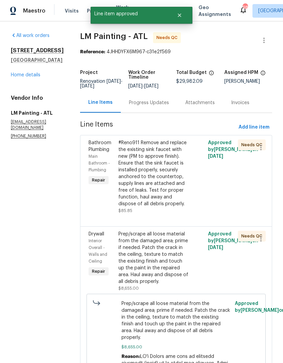
click at [166, 187] on div "#Reno911 Remove and replace the existing sink faucet with new (PM to approve fi…" at bounding box center [153, 173] width 70 height 68
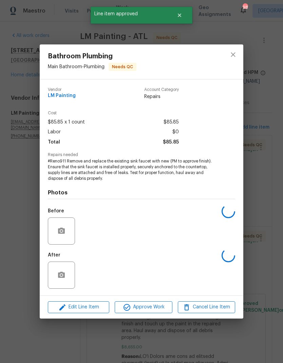
click at [151, 308] on span "Approve Work" at bounding box center [143, 307] width 53 height 8
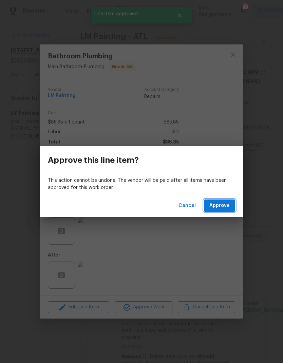
click at [225, 202] on span "Approve" at bounding box center [219, 205] width 20 height 8
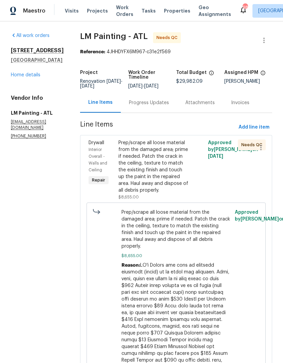
click at [165, 165] on div "Prep/scrape all loose material from the damaged area; prime if needed. Patch th…" at bounding box center [153, 166] width 70 height 54
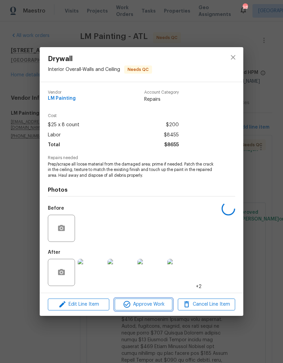
click at [157, 299] on button "Approve Work" at bounding box center [143, 304] width 57 height 12
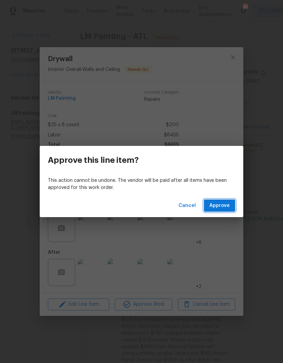
click at [224, 203] on span "Approve" at bounding box center [219, 205] width 20 height 8
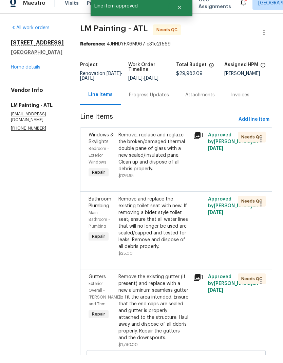
scroll to position [8, 0]
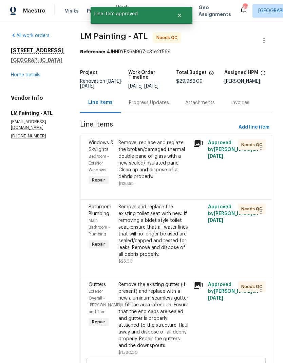
click at [165, 164] on div "Remove, replace and reglaze the broken/damaged thermal double pane of glass wit…" at bounding box center [153, 159] width 70 height 41
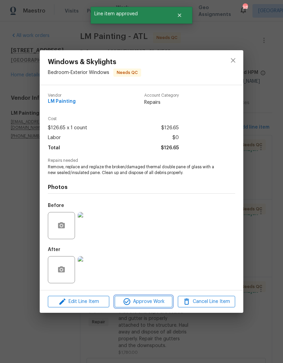
click at [150, 301] on span "Approve Work" at bounding box center [143, 301] width 53 height 8
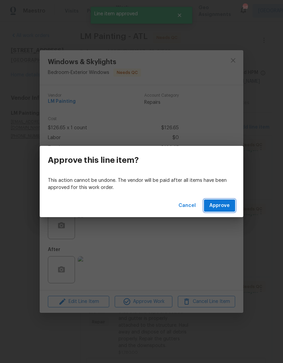
click at [224, 204] on span "Approve" at bounding box center [219, 205] width 20 height 8
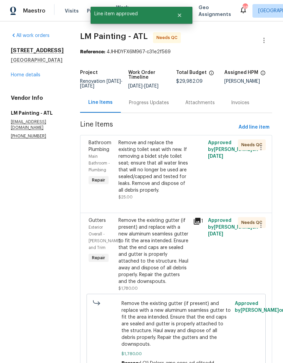
click at [158, 177] on div "Remove and replace the existing toilet seat with new. If removing a bidet style…" at bounding box center [153, 166] width 70 height 54
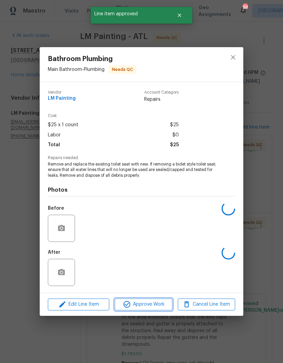
click at [148, 306] on span "Approve Work" at bounding box center [143, 304] width 53 height 8
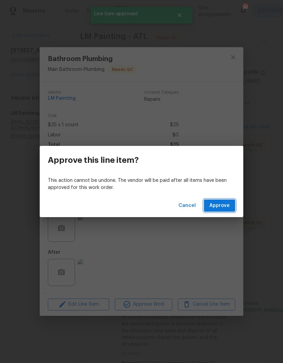
click at [227, 208] on span "Approve" at bounding box center [219, 205] width 20 height 8
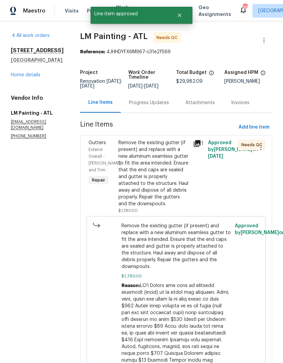
click at [171, 182] on div "Remove the existing gutter (if present) and replace with a new aluminum seamles…" at bounding box center [153, 173] width 70 height 68
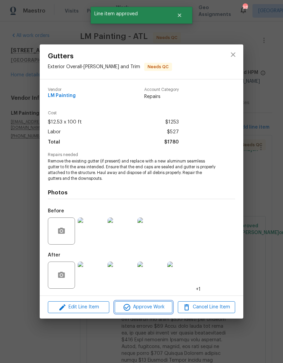
click at [152, 308] on span "Approve Work" at bounding box center [143, 307] width 53 height 8
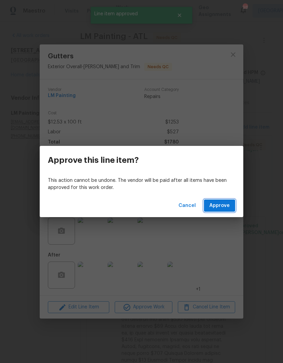
click at [226, 204] on span "Approve" at bounding box center [219, 205] width 20 height 8
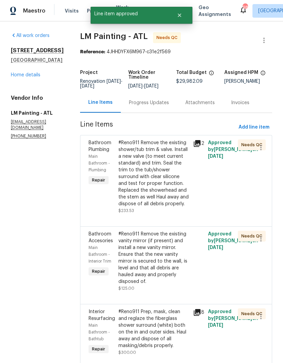
click at [161, 181] on div "#Reno911 Remove the existing shower/tub trim & valve. Install a new valve (to m…" at bounding box center [153, 173] width 70 height 68
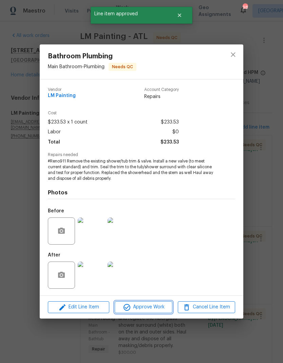
click at [149, 306] on span "Approve Work" at bounding box center [143, 307] width 53 height 8
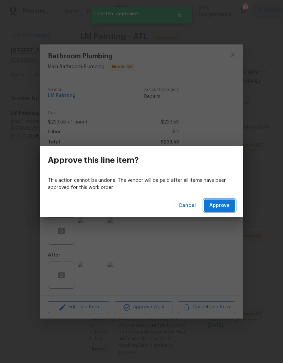
click at [225, 207] on span "Approve" at bounding box center [219, 205] width 20 height 8
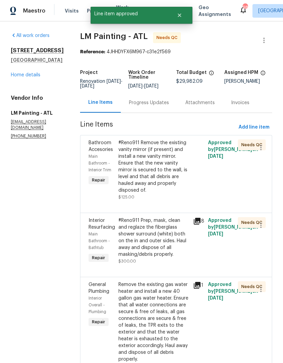
click at [161, 165] on div "#Reno911 Remove the existing vanity mirror (if present) and install a new vanit…" at bounding box center [153, 166] width 70 height 54
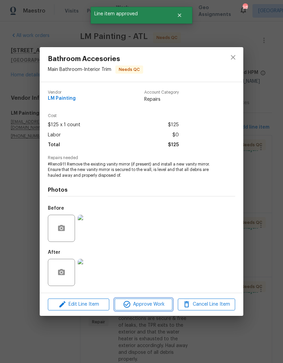
click at [153, 306] on span "Approve Work" at bounding box center [143, 304] width 53 height 8
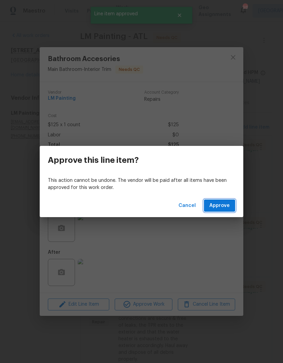
click at [229, 202] on button "Approve" at bounding box center [219, 205] width 31 height 13
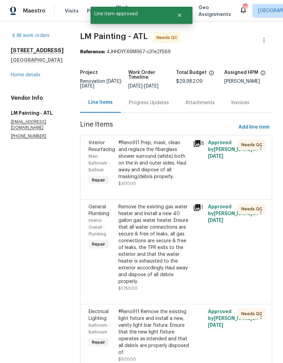
click at [167, 162] on div "#Reno911 Prep, mask, clean and reglaze the fiberglass shower surround (white) b…" at bounding box center [153, 159] width 70 height 41
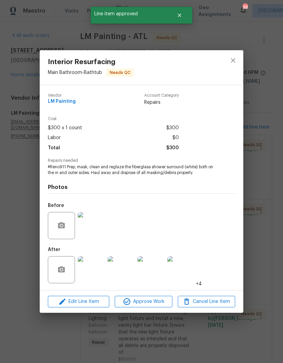
click at [155, 301] on span "Approve Work" at bounding box center [143, 301] width 53 height 8
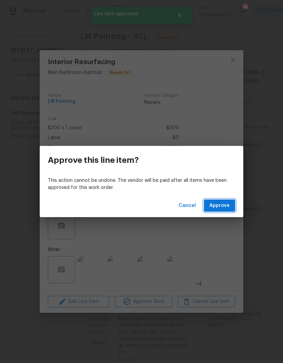
click at [224, 203] on span "Approve" at bounding box center [219, 205] width 20 height 8
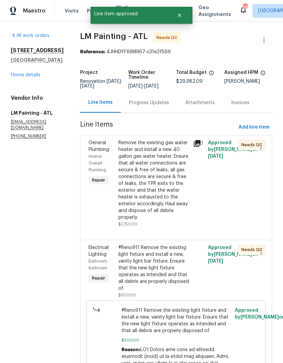
click at [173, 182] on div "Remove the existing gas water heater and install a new 40 gallon gas water heat…" at bounding box center [153, 179] width 70 height 81
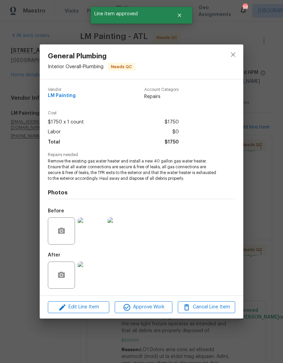
click at [154, 310] on span "Approve Work" at bounding box center [143, 307] width 53 height 8
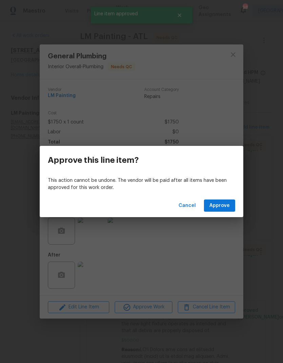
click at [227, 207] on span "Approve" at bounding box center [219, 205] width 20 height 8
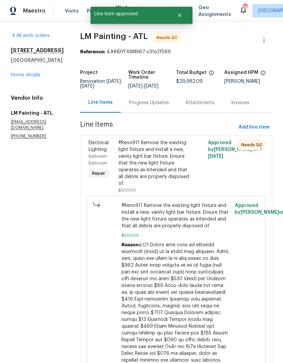
click at [178, 161] on div "#Reno911 Remove the existing light fixture and install a new, vanity light bar …" at bounding box center [153, 162] width 70 height 47
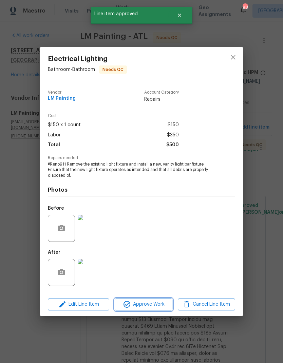
click at [155, 303] on span "Approve Work" at bounding box center [143, 304] width 53 height 8
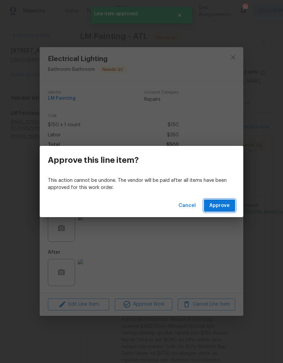
click at [226, 205] on span "Approve" at bounding box center [219, 205] width 20 height 8
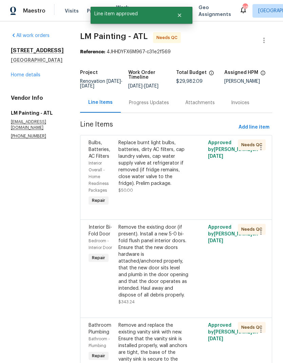
click at [175, 167] on div "Replace burnt light bulbs, batteries, dirty AC filters, cap laundry valves, cap…" at bounding box center [153, 162] width 70 height 47
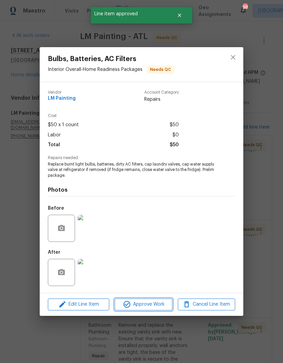
click at [152, 305] on span "Approve Work" at bounding box center [143, 304] width 53 height 8
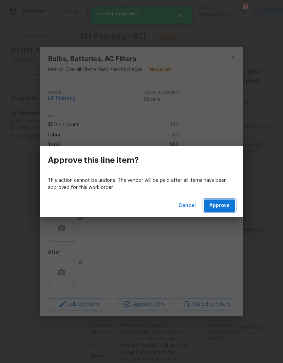
click at [226, 207] on span "Approve" at bounding box center [219, 205] width 20 height 8
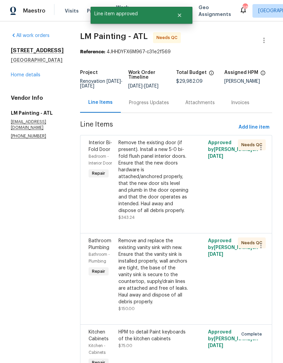
click at [171, 170] on div "Remove the existing door (if present). Install a new 5-0 bi-fold flush panel in…" at bounding box center [153, 176] width 70 height 75
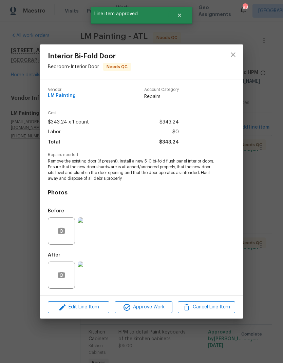
click at [148, 308] on span "Approve Work" at bounding box center [143, 307] width 53 height 8
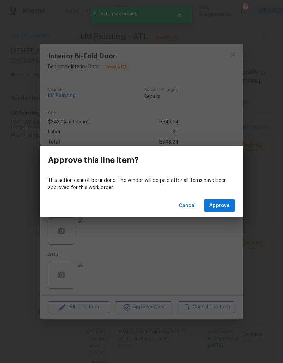
click at [221, 207] on span "Approve" at bounding box center [219, 205] width 20 height 8
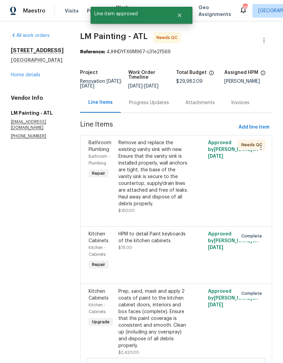
click at [179, 179] on div "Remove and replace the existing vanity sink with new. Ensure that the vanity si…" at bounding box center [153, 173] width 70 height 68
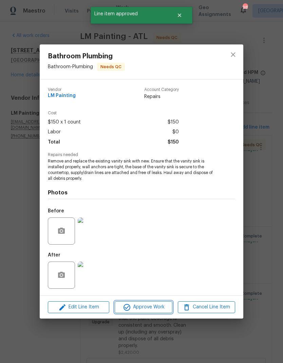
click at [150, 308] on span "Approve Work" at bounding box center [143, 307] width 53 height 8
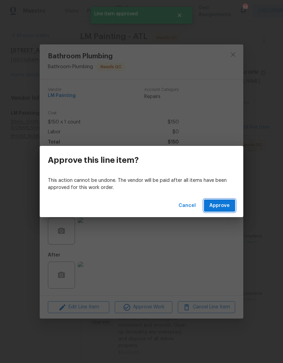
click at [227, 207] on span "Approve" at bounding box center [219, 205] width 20 height 8
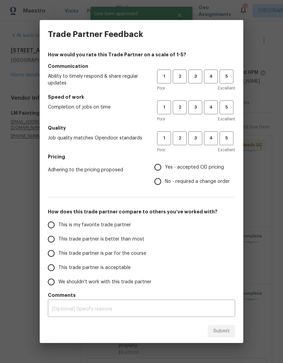
scroll to position [0, 0]
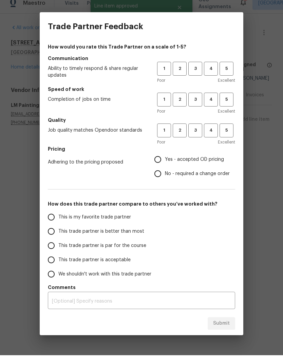
click at [196, 74] on button "3" at bounding box center [195, 76] width 14 height 14
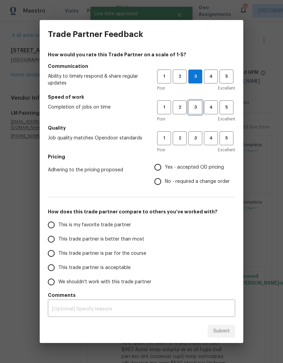
click at [195, 109] on span "3" at bounding box center [195, 107] width 13 height 8
click at [199, 141] on span "3" at bounding box center [195, 138] width 13 height 8
click at [164, 168] on input "Yes - accepted OD pricing" at bounding box center [157, 167] width 14 height 14
radio input "true"
click at [114, 222] on span "This is my favorite trade partner" at bounding box center [94, 224] width 73 height 7
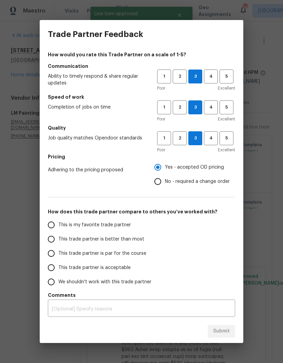
click at [58, 222] on input "This is my favorite trade partner" at bounding box center [51, 225] width 14 height 14
click at [220, 329] on span "Submit" at bounding box center [221, 331] width 17 height 8
radio input "true"
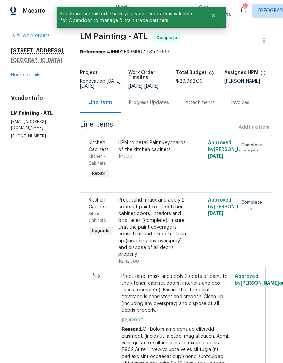
click at [34, 73] on link "Home details" at bounding box center [25, 75] width 29 height 5
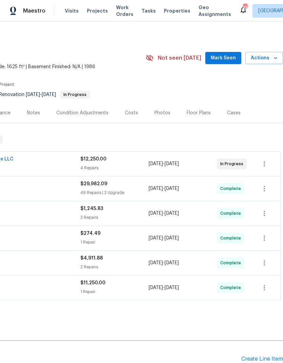
scroll to position [0, 100]
click at [226, 54] on span "Mark Seen" at bounding box center [222, 58] width 25 height 8
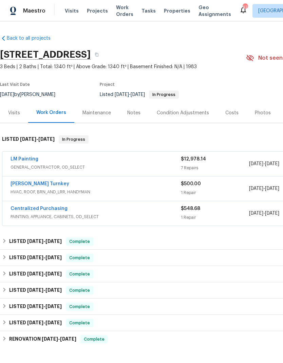
click at [27, 185] on link "[PERSON_NAME] Turnkey" at bounding box center [40, 183] width 59 height 5
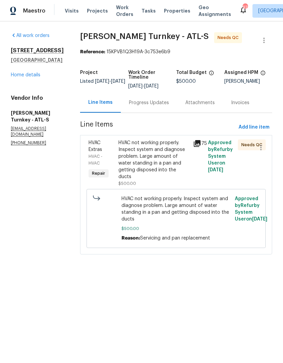
click at [150, 155] on div "HVAC not working properly. Inspect system and diagnose problem. Large amount of…" at bounding box center [153, 159] width 70 height 41
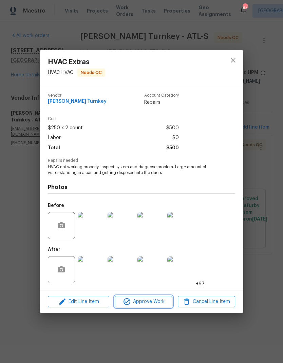
click at [150, 302] on span "Approve Work" at bounding box center [143, 301] width 53 height 8
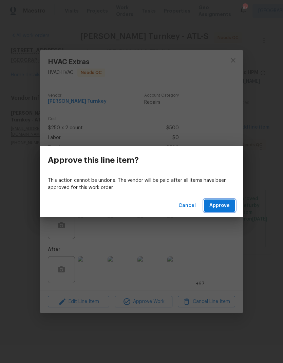
click at [224, 202] on span "Approve" at bounding box center [219, 205] width 20 height 8
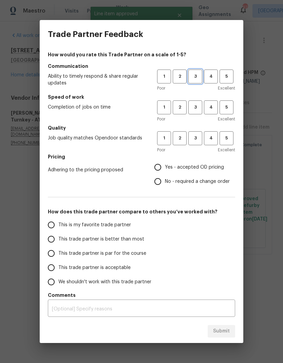
click at [194, 73] on span "3" at bounding box center [195, 77] width 13 height 8
click at [198, 110] on span "3" at bounding box center [195, 107] width 13 height 8
click at [194, 138] on span "3" at bounding box center [195, 138] width 13 height 8
click at [164, 166] on input "Yes - accepted OD pricing" at bounding box center [157, 167] width 14 height 14
radio input "true"
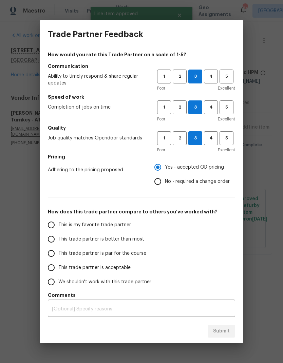
click at [114, 226] on span "This is my favorite trade partner" at bounding box center [94, 224] width 73 height 7
click at [58, 226] on input "This is my favorite trade partner" at bounding box center [51, 225] width 14 height 14
click at [226, 329] on span "Submit" at bounding box center [221, 331] width 17 height 8
radio input "true"
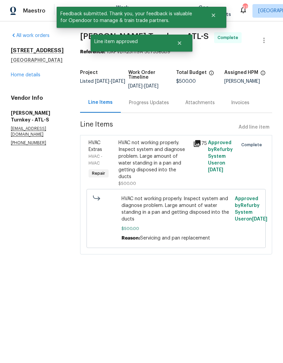
click at [30, 77] on link "Home details" at bounding box center [25, 75] width 29 height 5
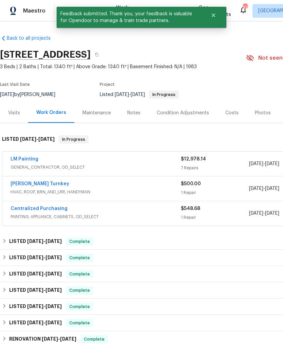
click at [23, 158] on link "LM Painting" at bounding box center [25, 159] width 28 height 5
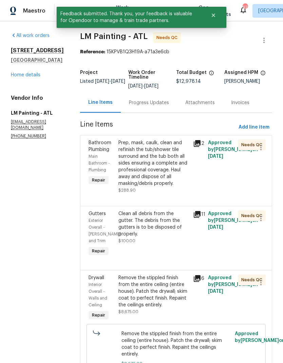
click at [180, 183] on div "Prep, mask, caulk, clean and refinish the tub/shower tile surround and the tub …" at bounding box center [153, 162] width 70 height 47
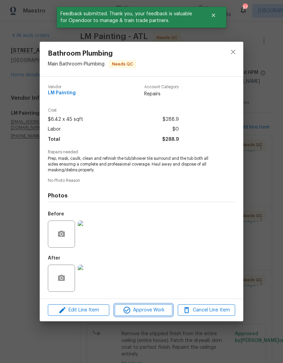
click at [151, 312] on span "Approve Work" at bounding box center [143, 310] width 53 height 8
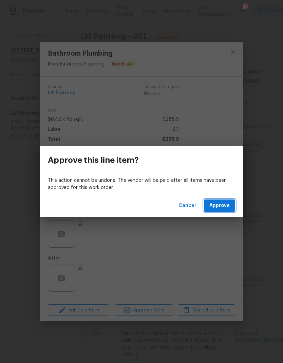
click at [222, 201] on span "Approve" at bounding box center [219, 205] width 20 height 8
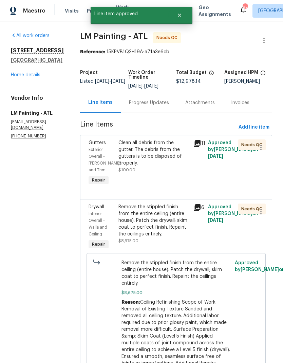
click at [170, 173] on div "Clean all debris from the gutter. The debris from the gutters is to be disposed…" at bounding box center [153, 156] width 70 height 34
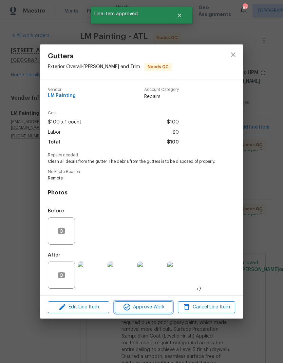
click at [148, 309] on span "Approve Work" at bounding box center [143, 307] width 53 height 8
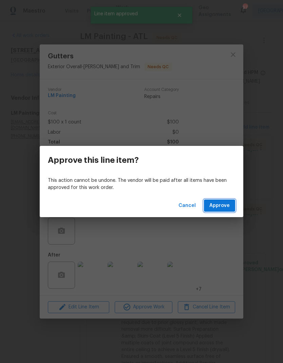
click at [222, 208] on span "Approve" at bounding box center [219, 205] width 20 height 8
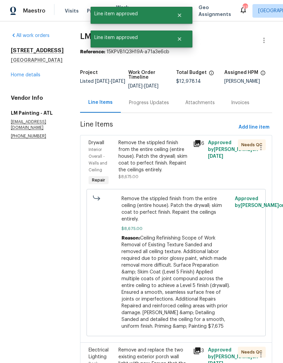
click at [173, 173] on div "Remove the stippled finish from the entire ceiling (entire house). Patch the dr…" at bounding box center [153, 156] width 70 height 34
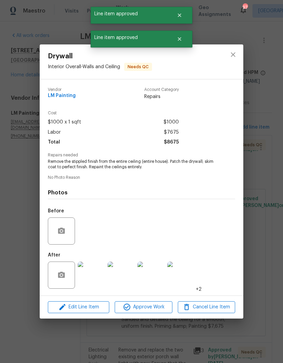
click at [156, 308] on span "Approve Work" at bounding box center [143, 307] width 53 height 8
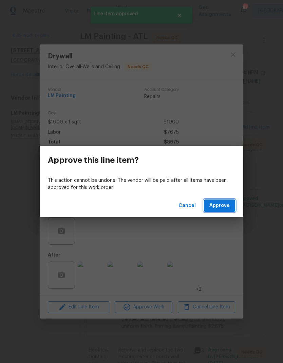
click at [221, 203] on span "Approve" at bounding box center [219, 205] width 20 height 8
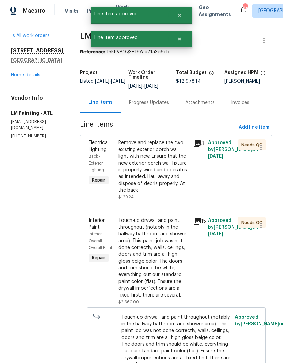
click at [175, 183] on div "Remove and replace the two existing exterior porch wall light with new. Ensure …" at bounding box center [153, 166] width 70 height 54
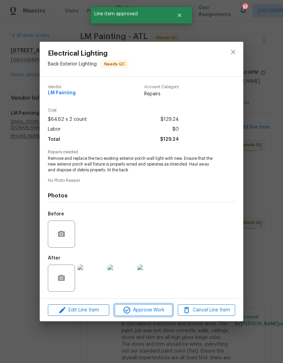
click at [157, 310] on span "Approve Work" at bounding box center [143, 310] width 53 height 8
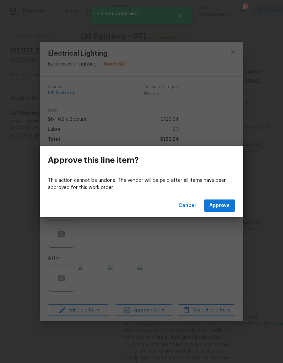
click at [223, 205] on span "Approve" at bounding box center [219, 205] width 20 height 8
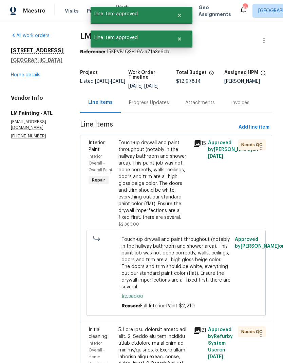
click at [170, 194] on div "Touch-up drywall and paint throughout (notably in the hallway bathroom and show…" at bounding box center [153, 179] width 70 height 81
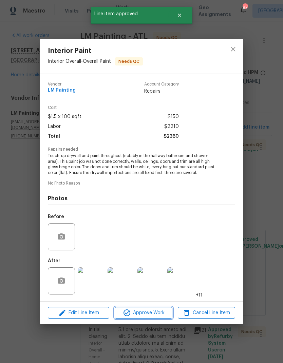
click at [153, 313] on span "Approve Work" at bounding box center [143, 312] width 53 height 8
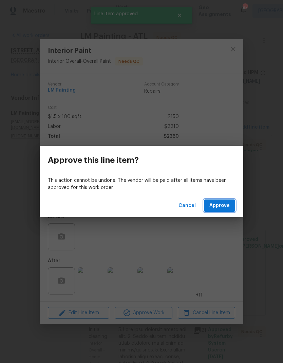
click at [220, 211] on button "Approve" at bounding box center [219, 205] width 31 height 13
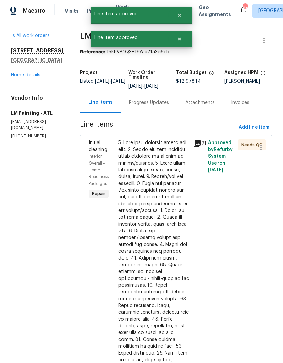
click at [174, 200] on div at bounding box center [153, 301] width 70 height 325
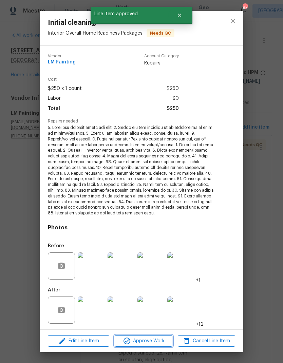
click at [150, 341] on span "Approve Work" at bounding box center [143, 340] width 53 height 8
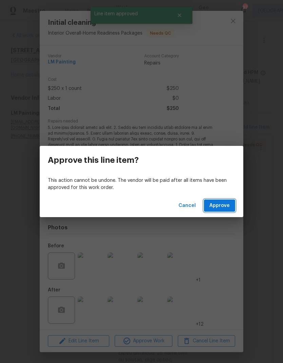
click at [224, 206] on span "Approve" at bounding box center [219, 205] width 20 height 8
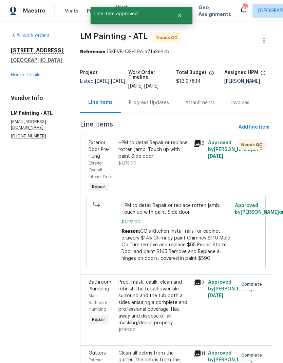
click at [173, 177] on div "HPM to detail Repair or replace rotten jamb. Touch up with paint Side door $1,1…" at bounding box center [153, 166] width 75 height 58
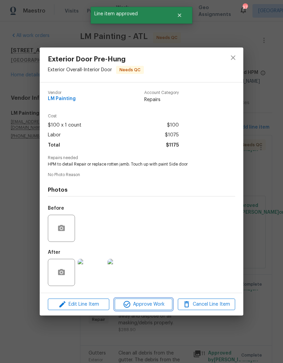
click at [156, 302] on span "Approve Work" at bounding box center [143, 304] width 53 height 8
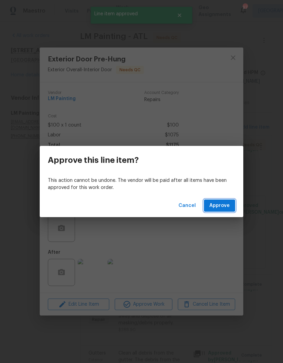
click at [221, 205] on span "Approve" at bounding box center [219, 205] width 20 height 8
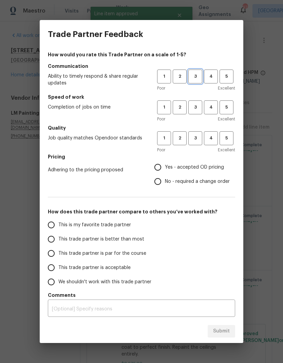
click at [193, 77] on span "3" at bounding box center [195, 77] width 13 height 8
click at [197, 107] on span "3" at bounding box center [195, 107] width 13 height 8
click at [199, 133] on button "3" at bounding box center [195, 138] width 14 height 14
click at [160, 168] on input "Yes - accepted OD pricing" at bounding box center [157, 167] width 14 height 14
radio input "true"
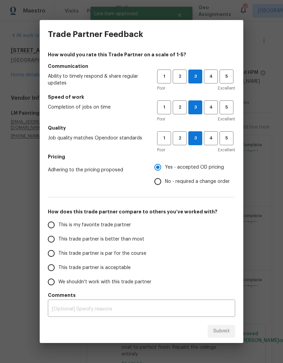
click at [108, 224] on span "This is my favorite trade partner" at bounding box center [94, 224] width 73 height 7
click at [58, 224] on input "This is my favorite trade partner" at bounding box center [51, 225] width 14 height 14
click at [224, 331] on span "Submit" at bounding box center [221, 331] width 17 height 8
radio input "true"
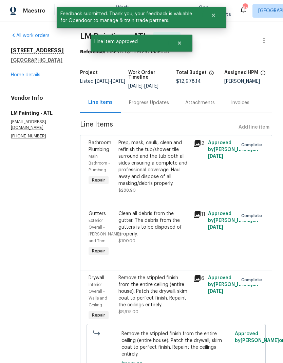
click at [26, 76] on link "Home details" at bounding box center [25, 75] width 29 height 5
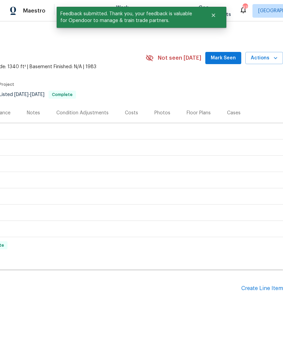
scroll to position [0, 100]
click at [269, 56] on span "Actions" at bounding box center [263, 58] width 27 height 8
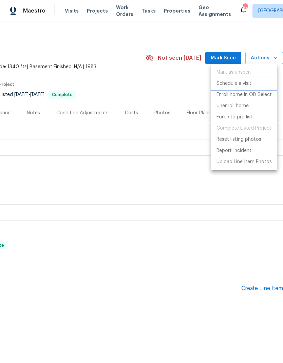
click at [240, 83] on p "Schedule a visit" at bounding box center [233, 83] width 35 height 7
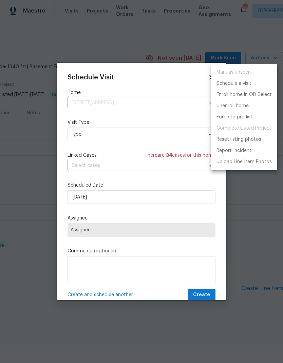
click at [164, 198] on div at bounding box center [141, 181] width 283 height 363
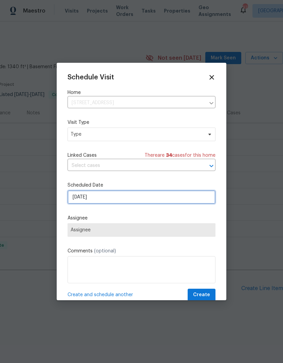
click at [111, 199] on input "[DATE]" at bounding box center [141, 197] width 148 height 14
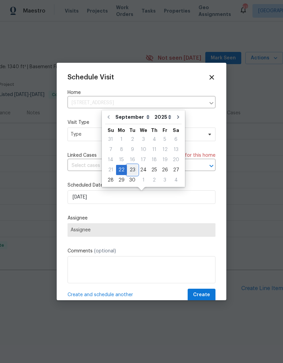
click at [132, 168] on div "23" at bounding box center [132, 169] width 11 height 9
type input "[DATE]"
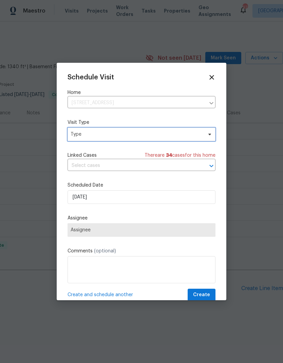
click at [197, 136] on span "Type" at bounding box center [136, 134] width 132 height 7
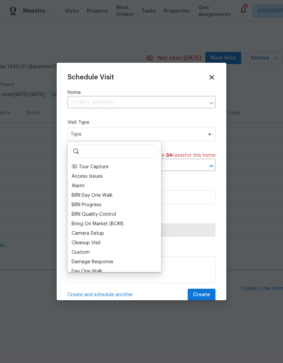
click at [111, 222] on div "Bring On Market (BOM)" at bounding box center [97, 223] width 52 height 7
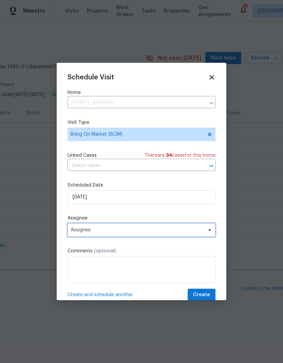
click at [183, 232] on span "Assignee" at bounding box center [136, 229] width 133 height 5
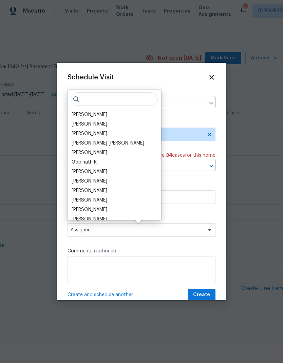
click at [99, 114] on div "[PERSON_NAME]" at bounding box center [89, 114] width 36 height 7
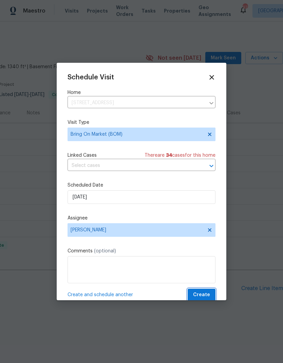
click at [205, 293] on span "Create" at bounding box center [201, 294] width 17 height 8
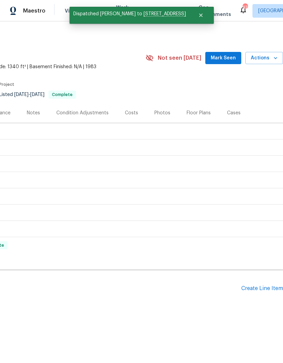
click at [227, 60] on span "Mark Seen" at bounding box center [222, 58] width 25 height 8
